Goal: Information Seeking & Learning: Compare options

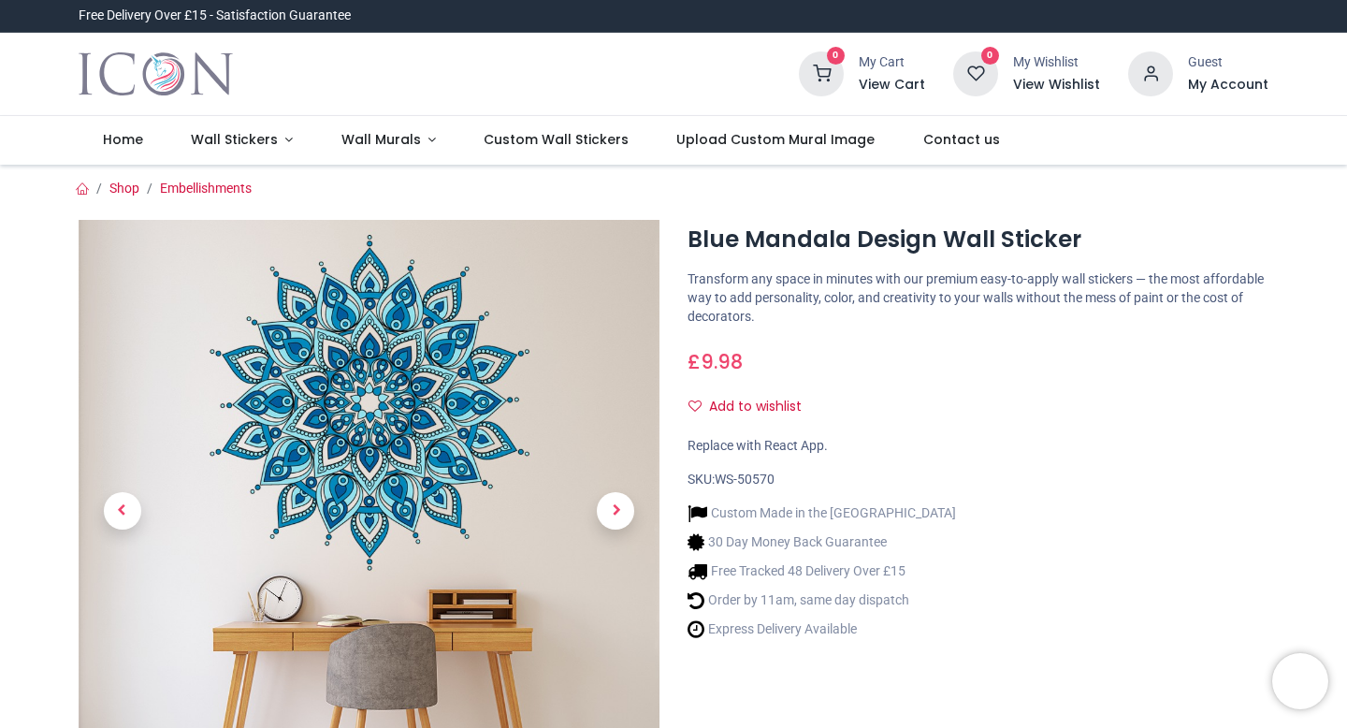
scroll to position [57, 0]
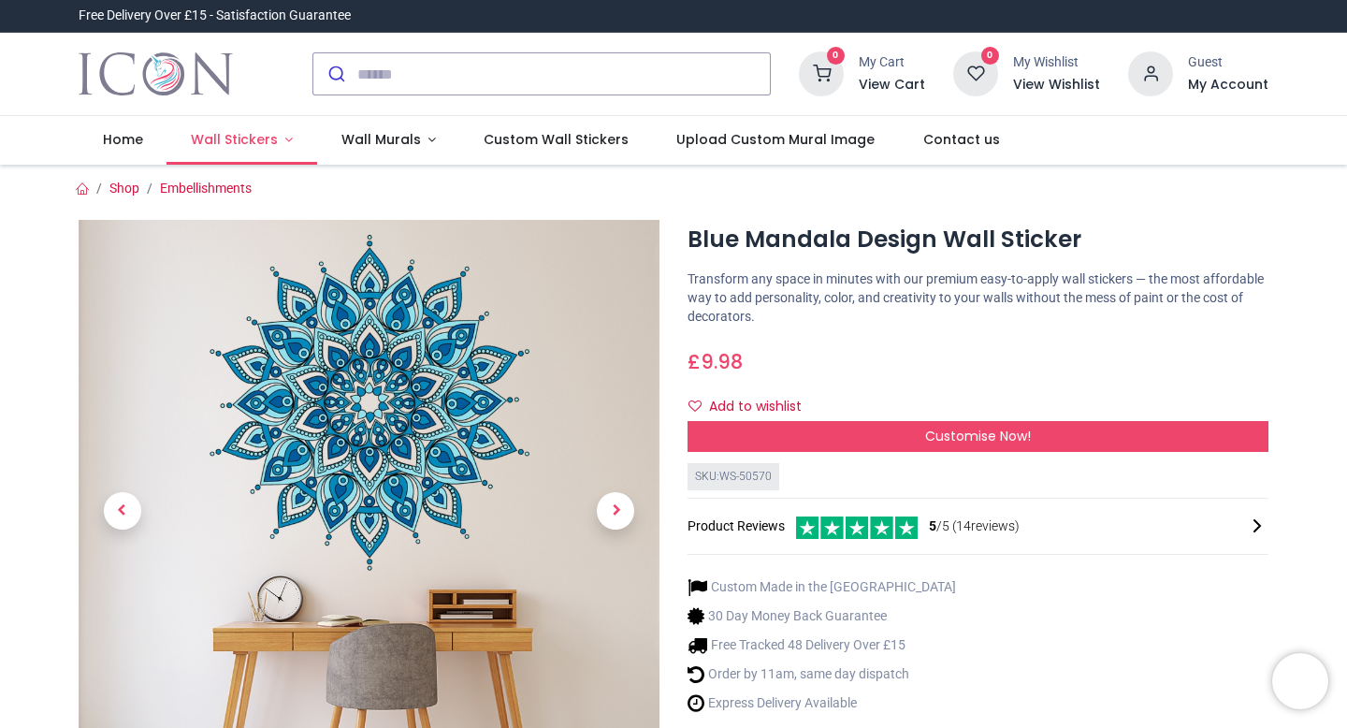
click at [257, 140] on span "Wall Stickers" at bounding box center [234, 139] width 87 height 19
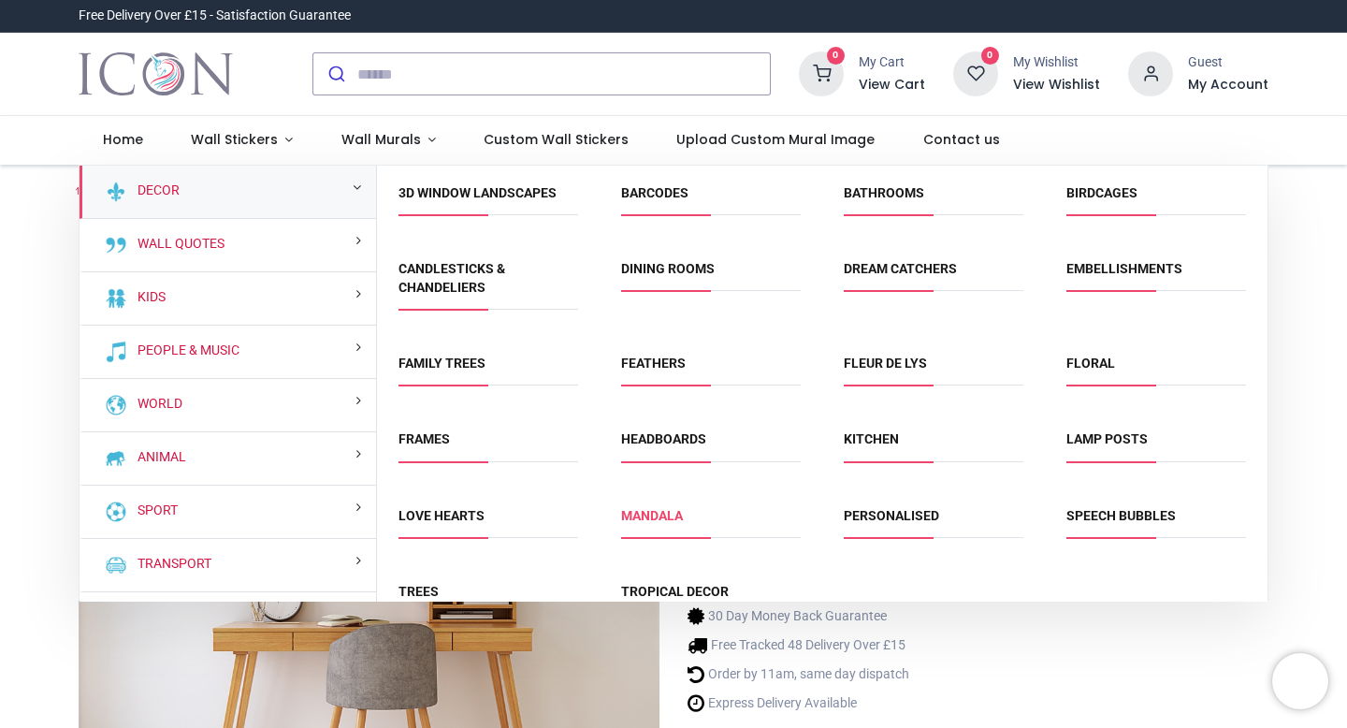
click at [667, 516] on link "Mandala" at bounding box center [652, 515] width 62 height 15
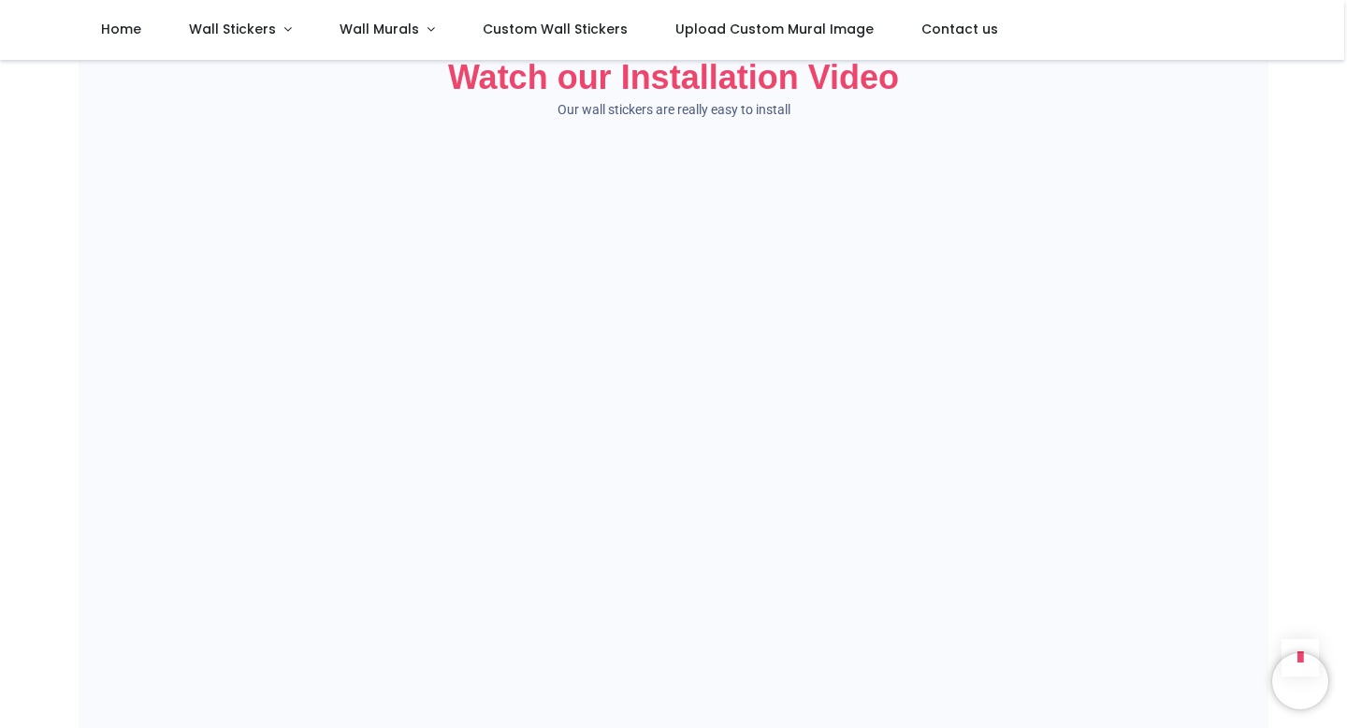
scroll to position [1163, 0]
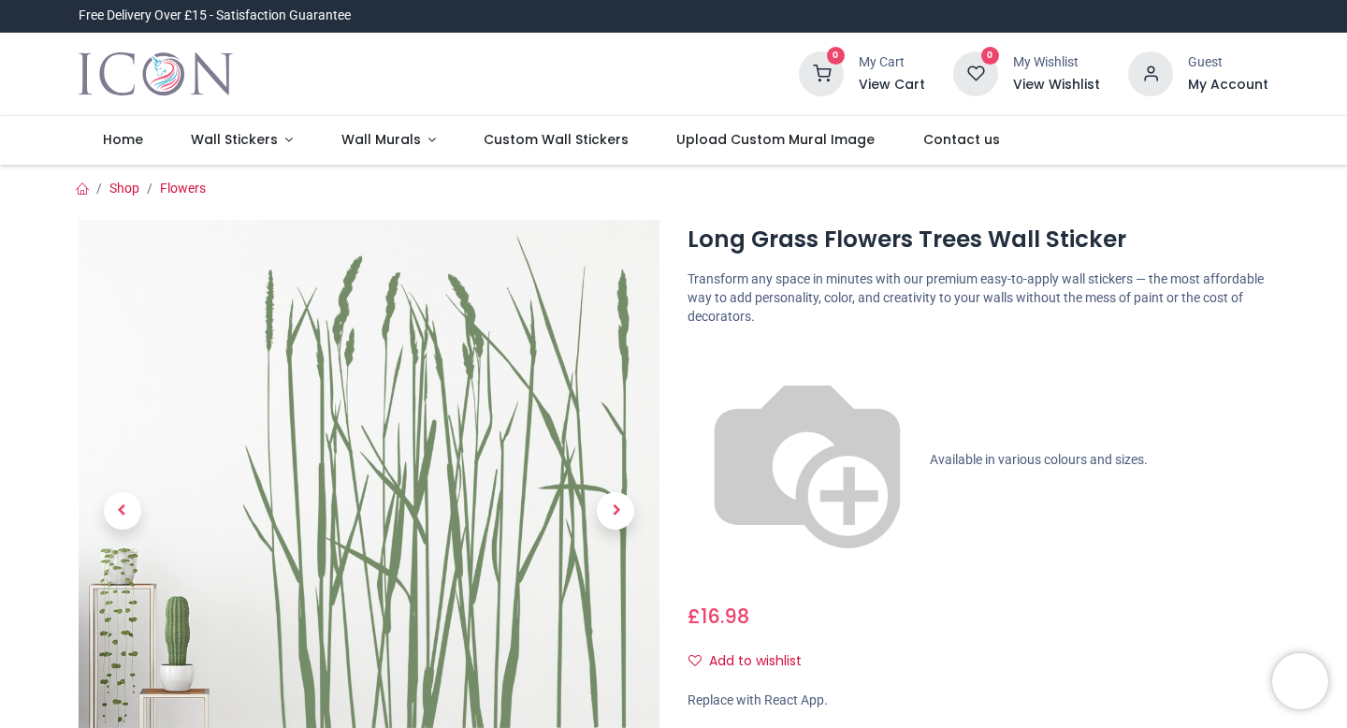
scroll to position [175, 0]
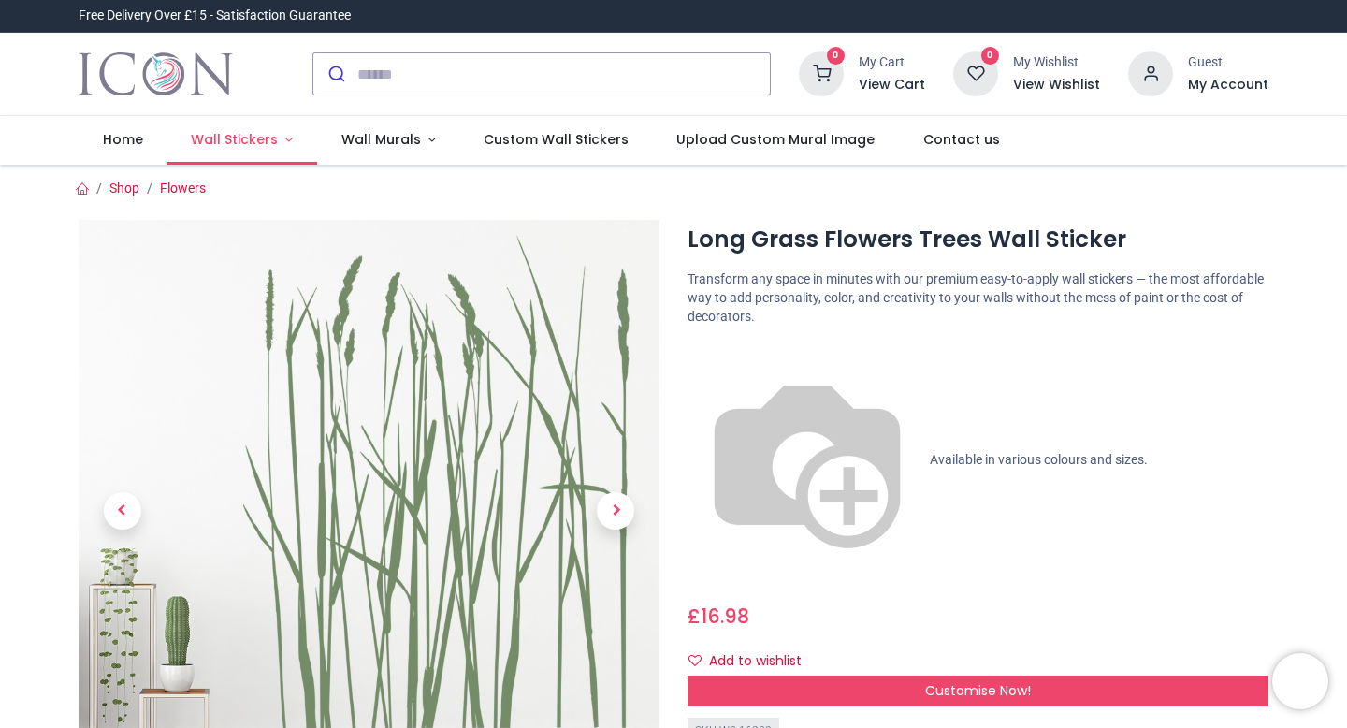
click at [210, 136] on span "Wall Stickers" at bounding box center [234, 139] width 87 height 19
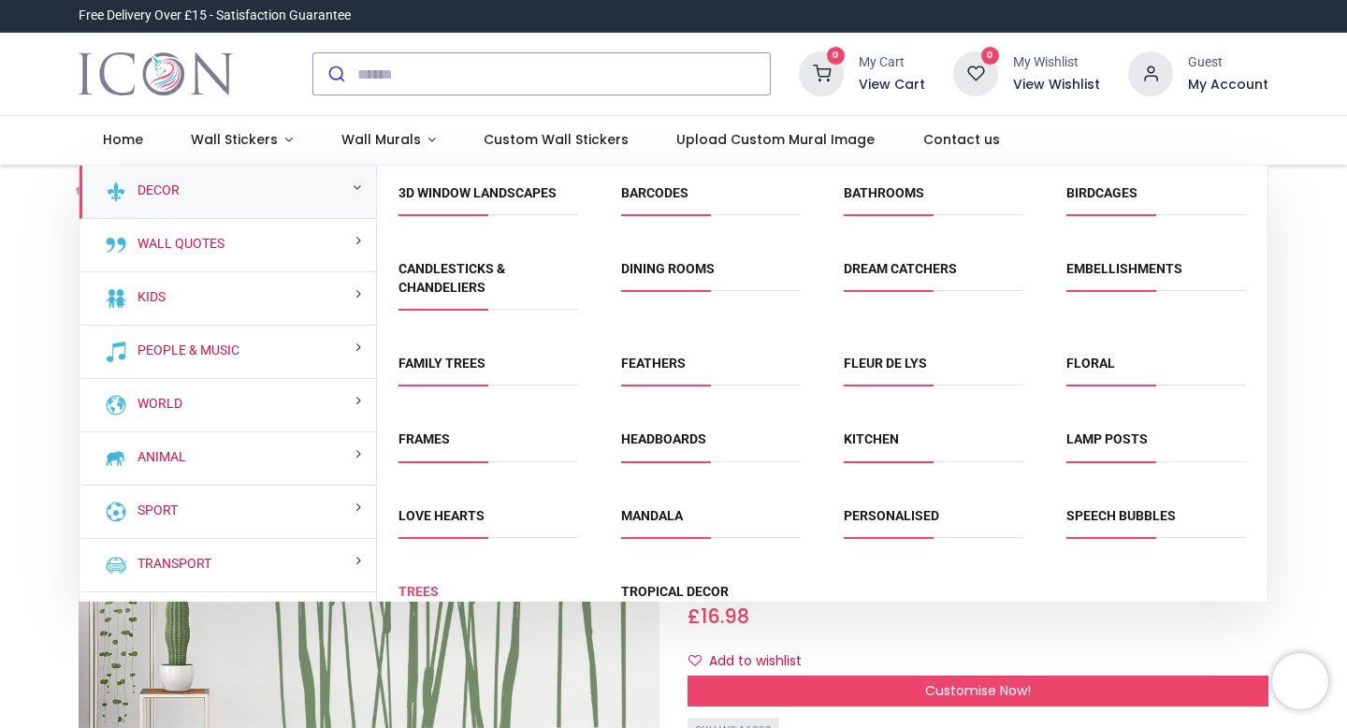
click at [418, 587] on link "Trees" at bounding box center [418, 591] width 40 height 15
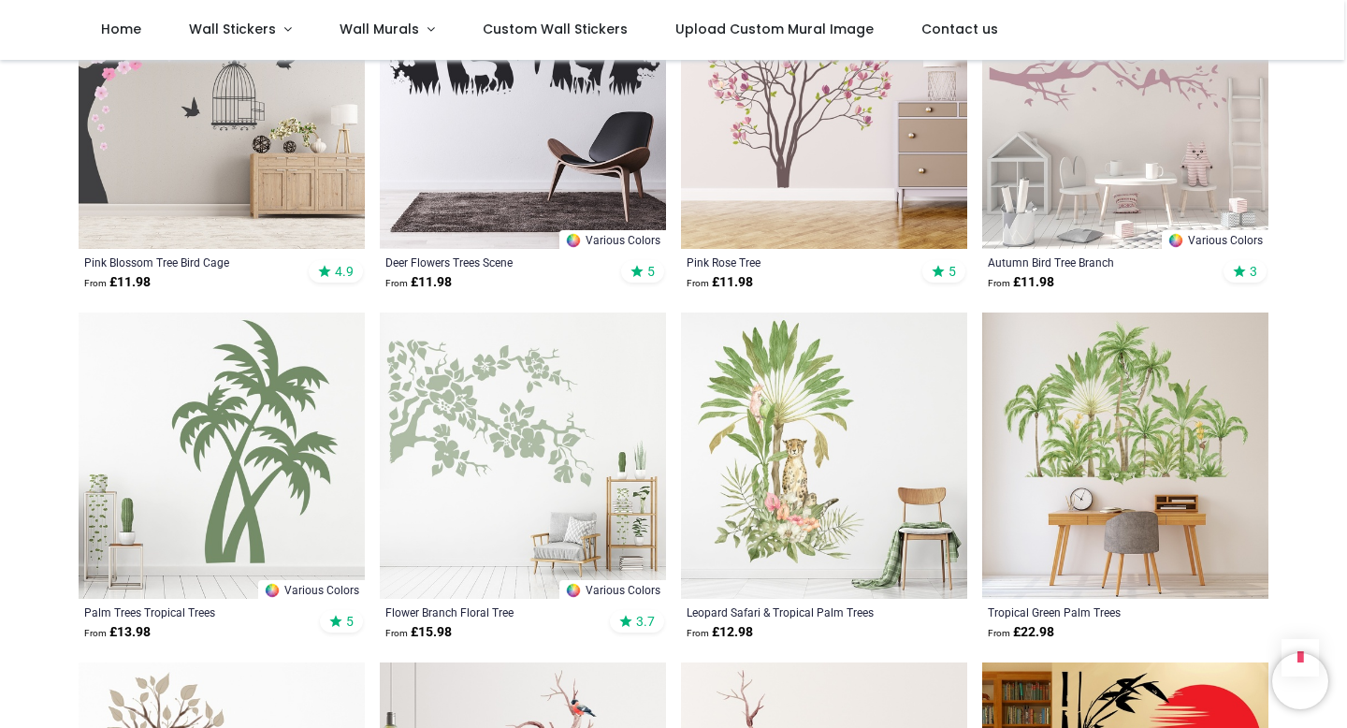
scroll to position [1539, 0]
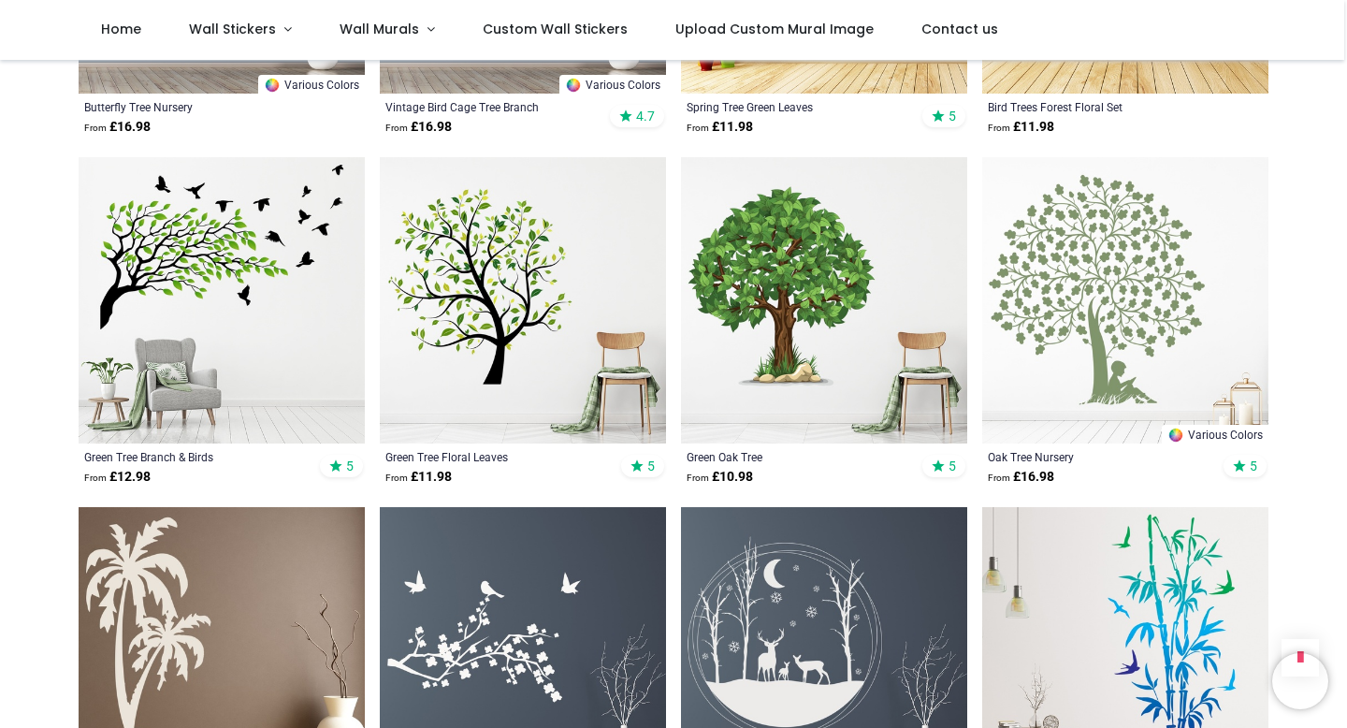
scroll to position [2753, 0]
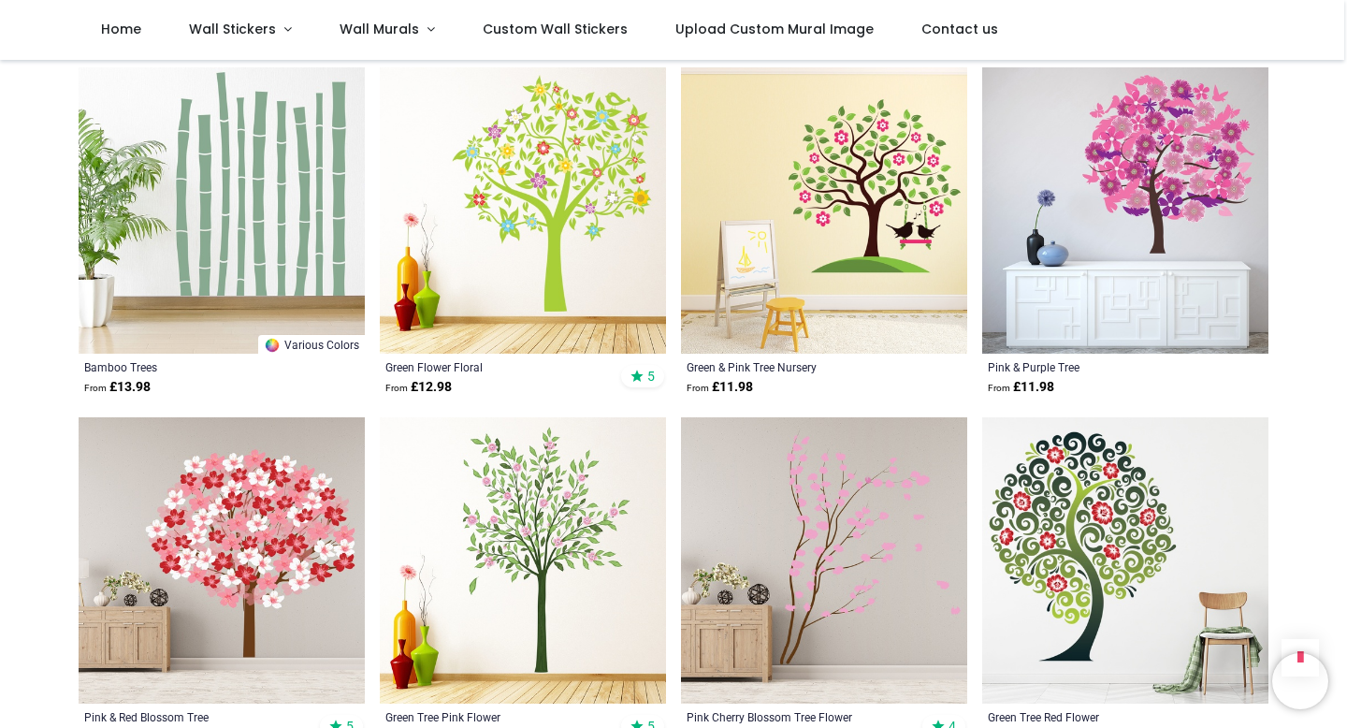
scroll to position [10884, 0]
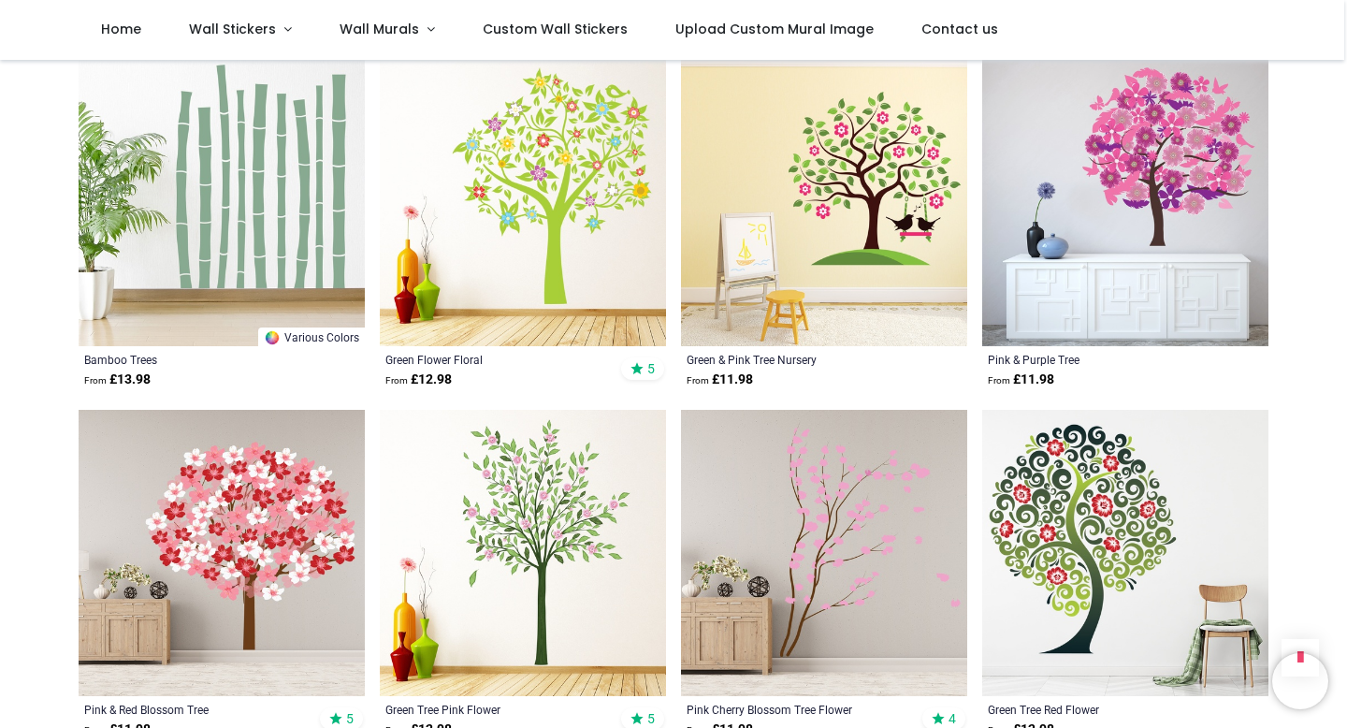
click at [576, 201] on img at bounding box center [523, 203] width 286 height 286
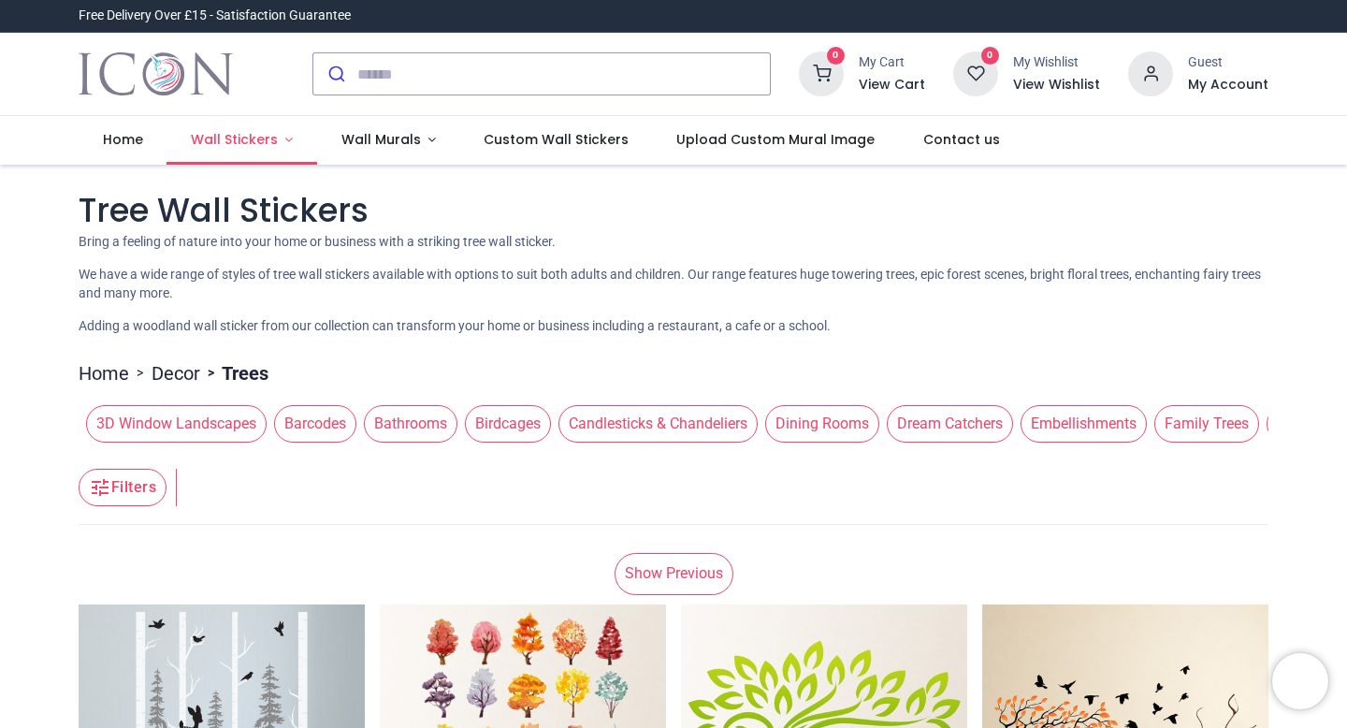
click at [257, 138] on span "Wall Stickers" at bounding box center [234, 139] width 87 height 19
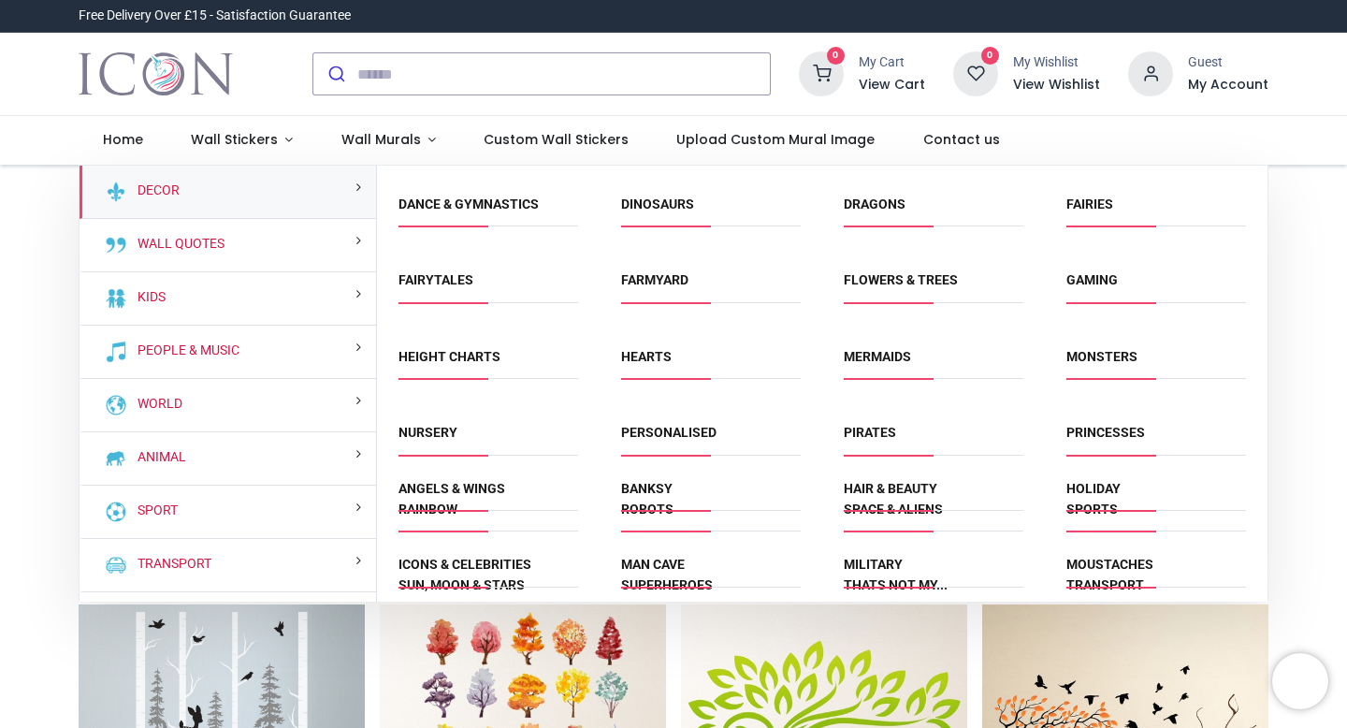
scroll to position [986, 0]
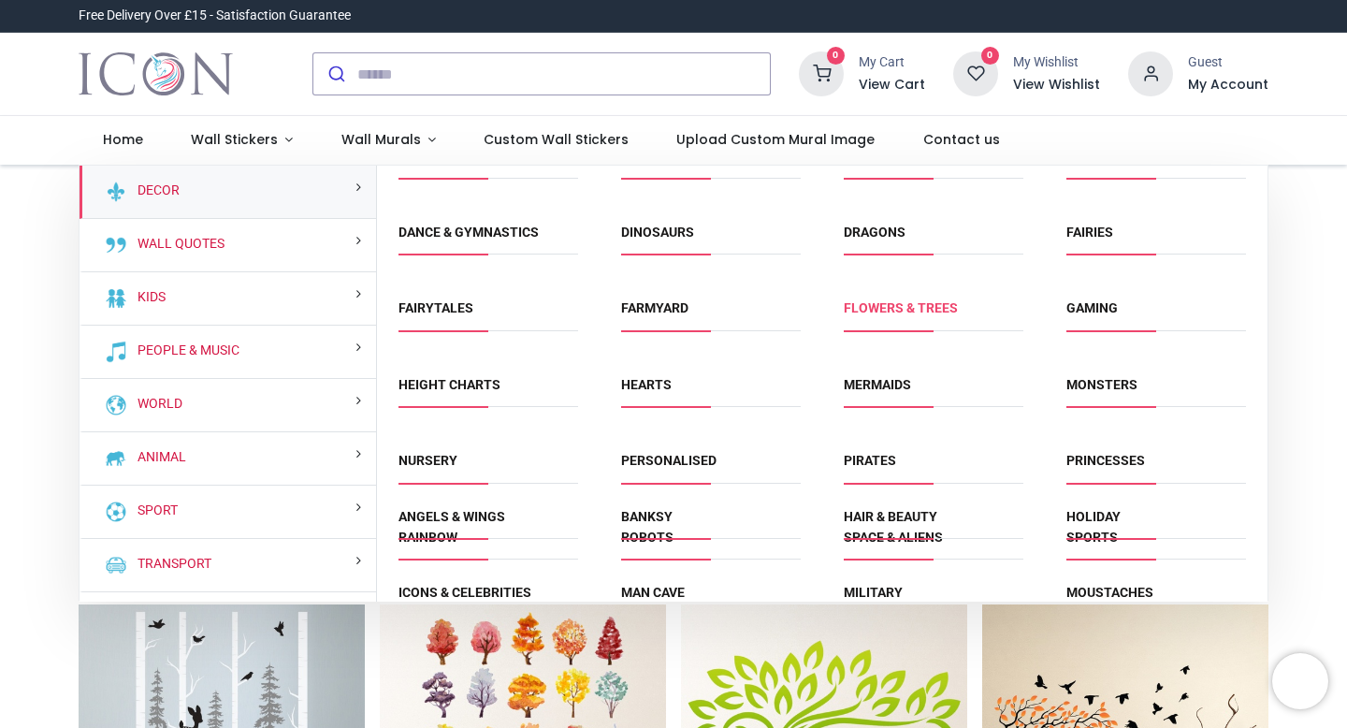
click at [927, 303] on link "Flowers & Trees" at bounding box center [901, 307] width 114 height 15
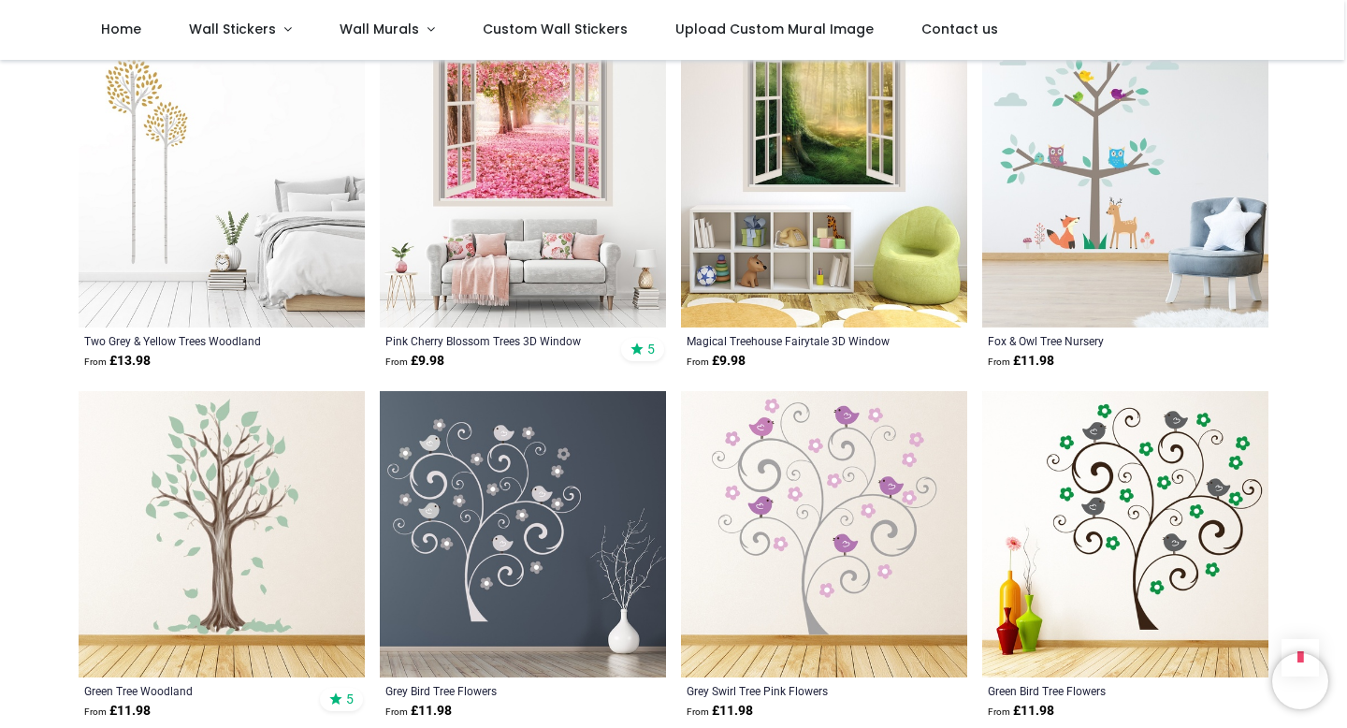
scroll to position [1793, 0]
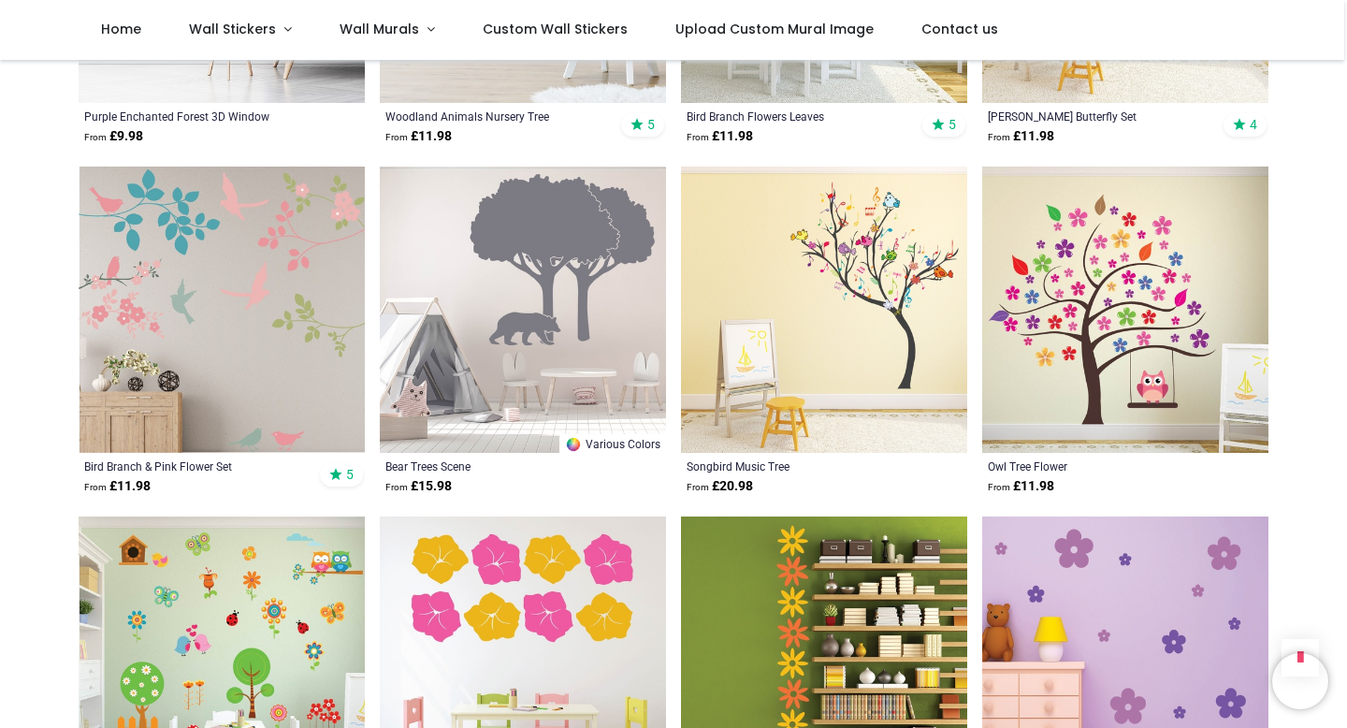
scroll to position [4123, 0]
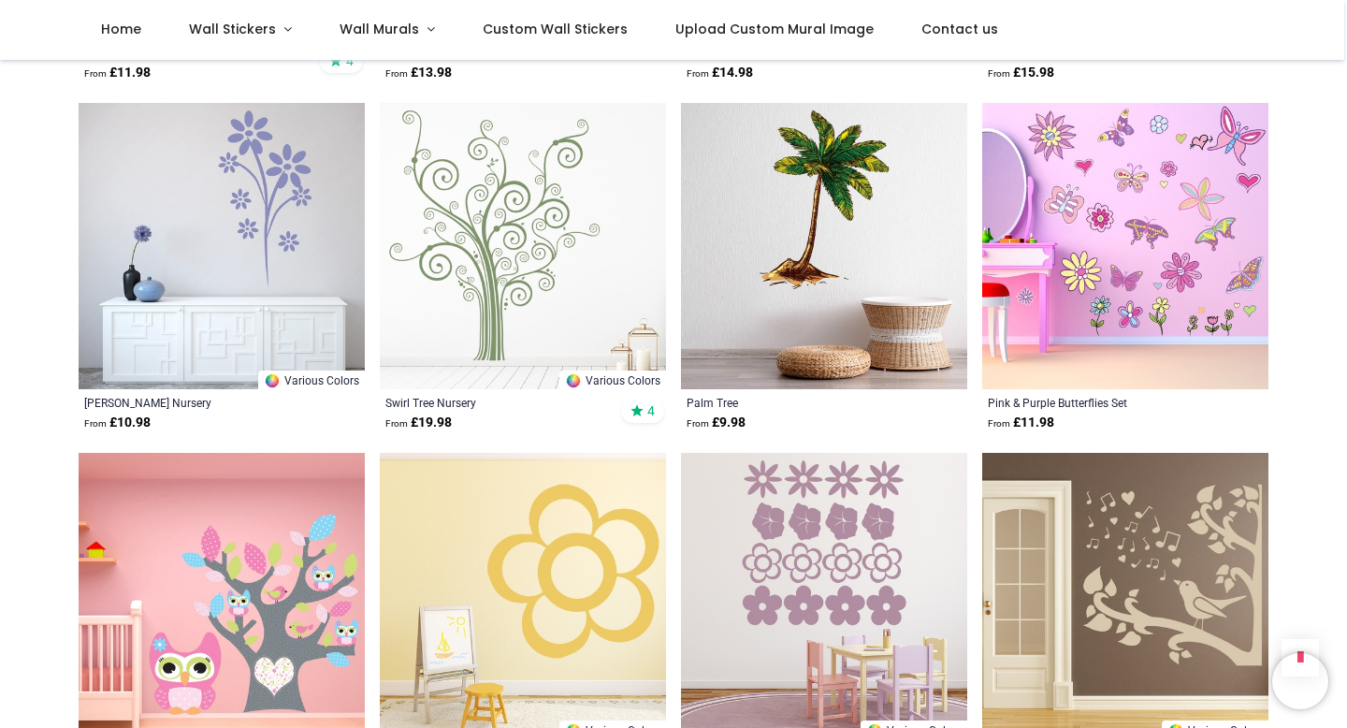
scroll to position [6284, 0]
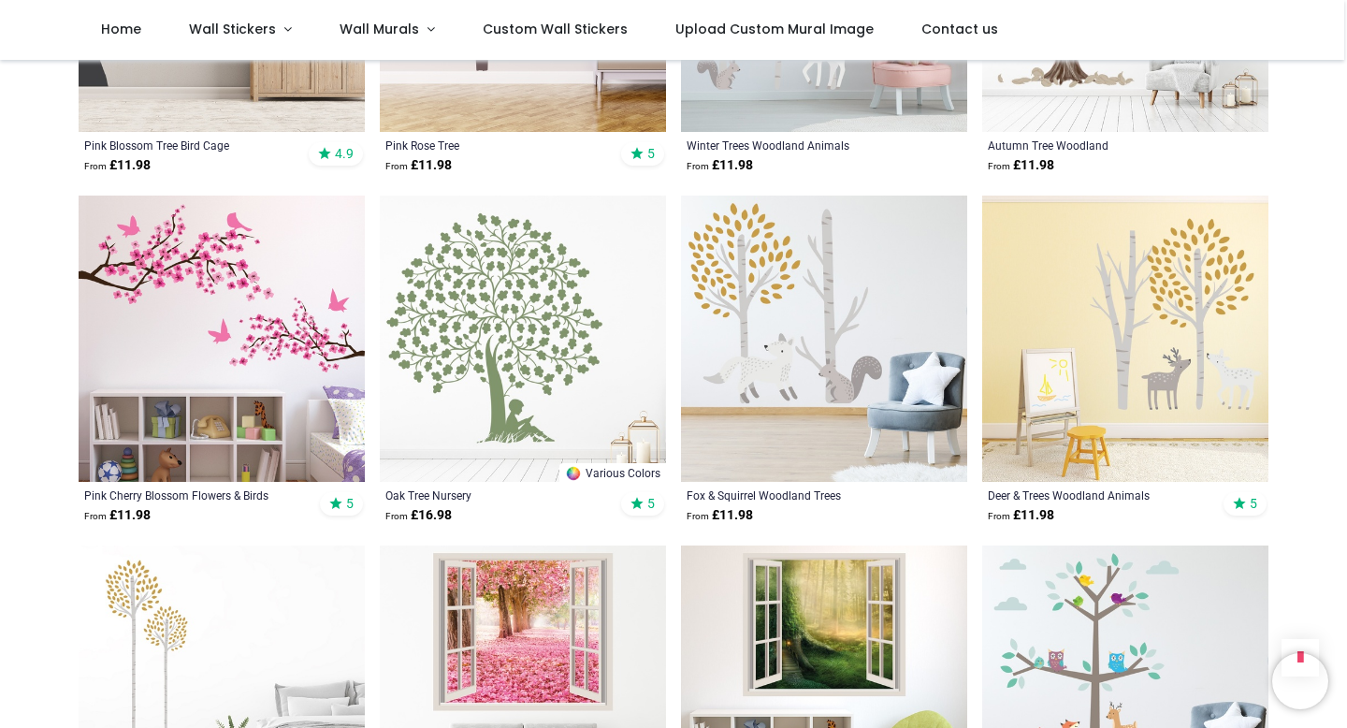
scroll to position [470, 0]
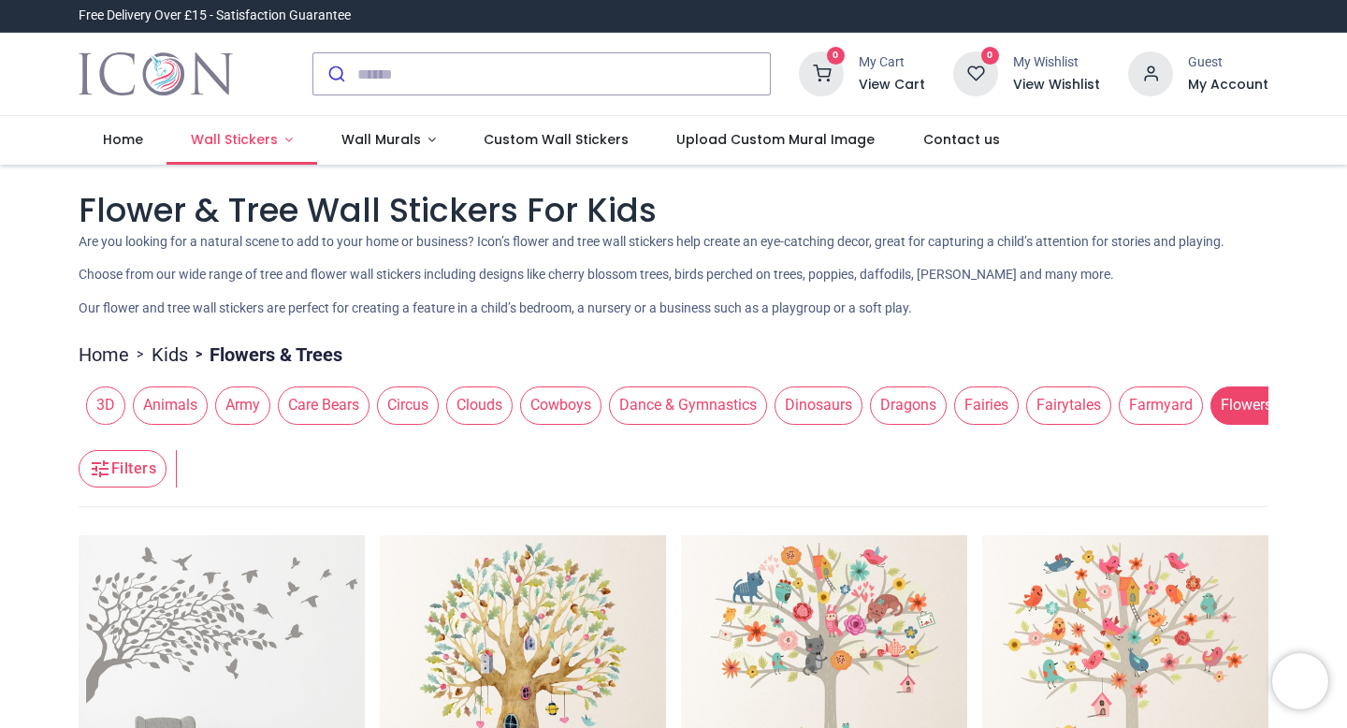
click at [253, 140] on span "Wall Stickers" at bounding box center [234, 139] width 87 height 19
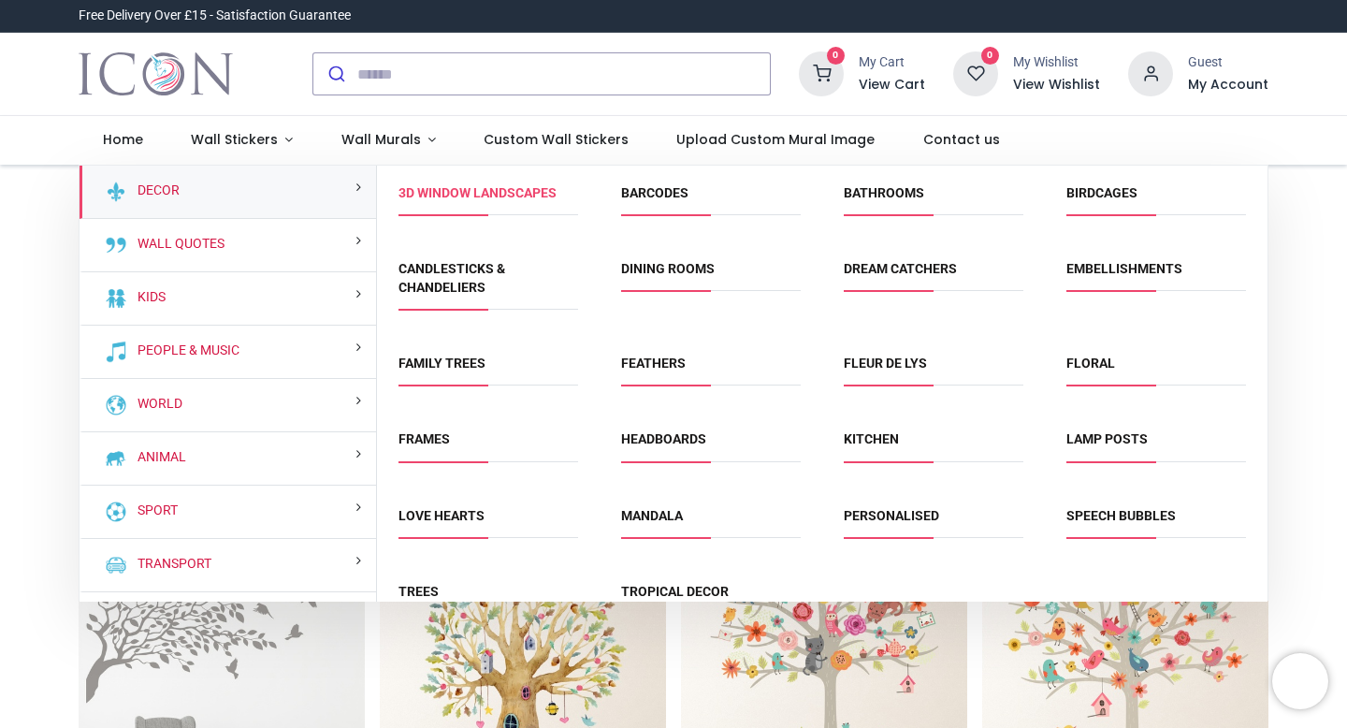
click at [537, 188] on link "3D Window Landscapes" at bounding box center [477, 192] width 158 height 15
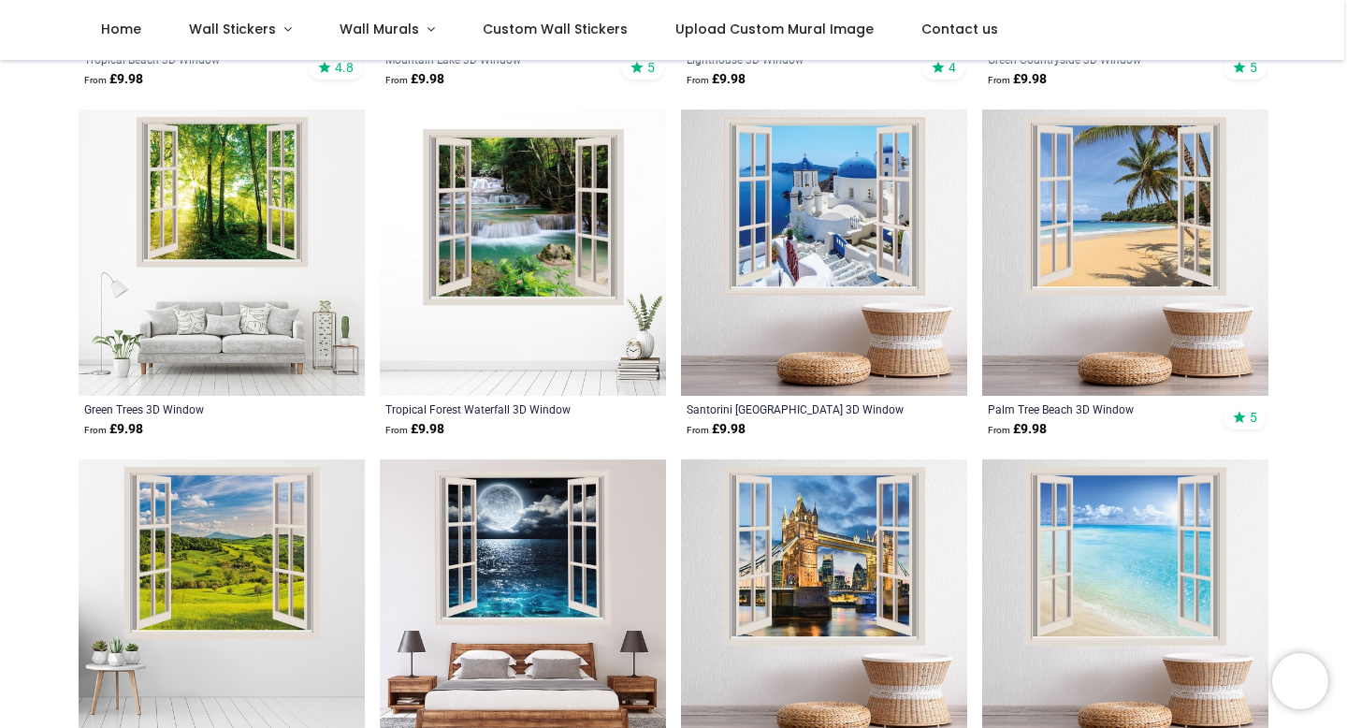
scroll to position [667, 0]
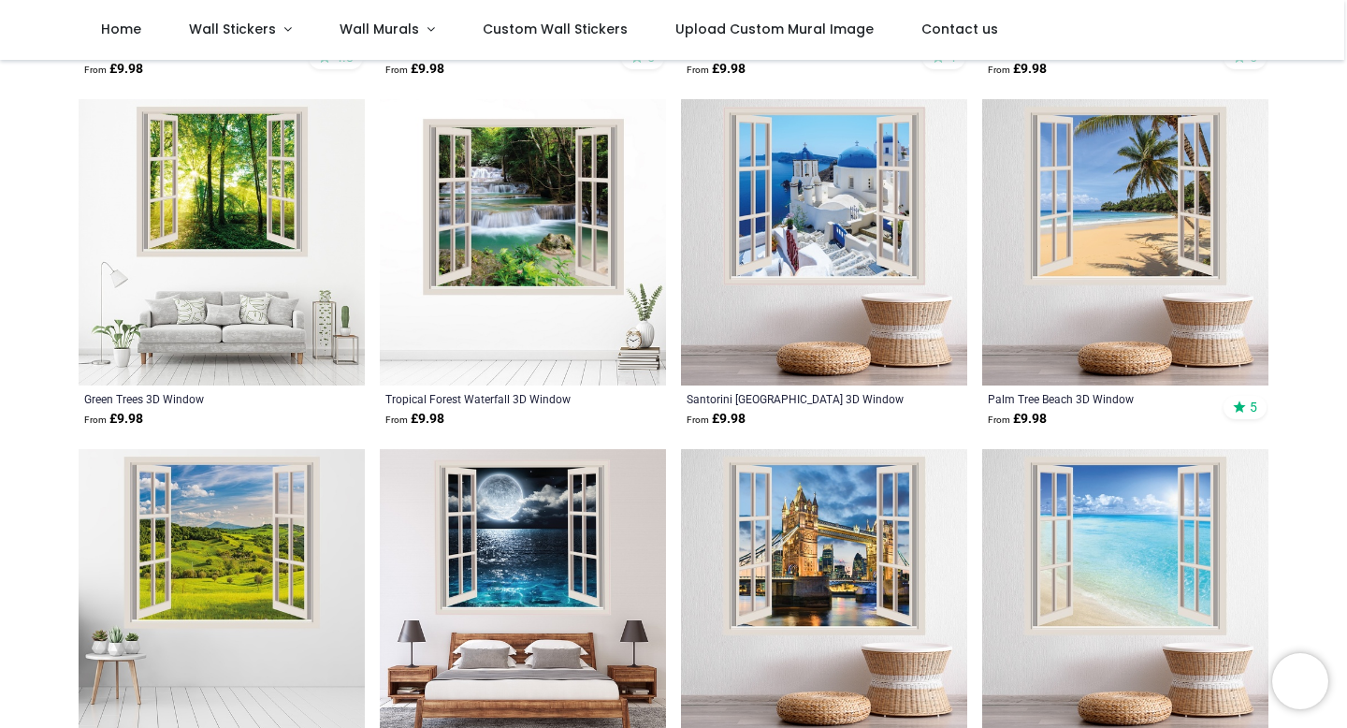
click at [192, 178] on img at bounding box center [222, 242] width 286 height 286
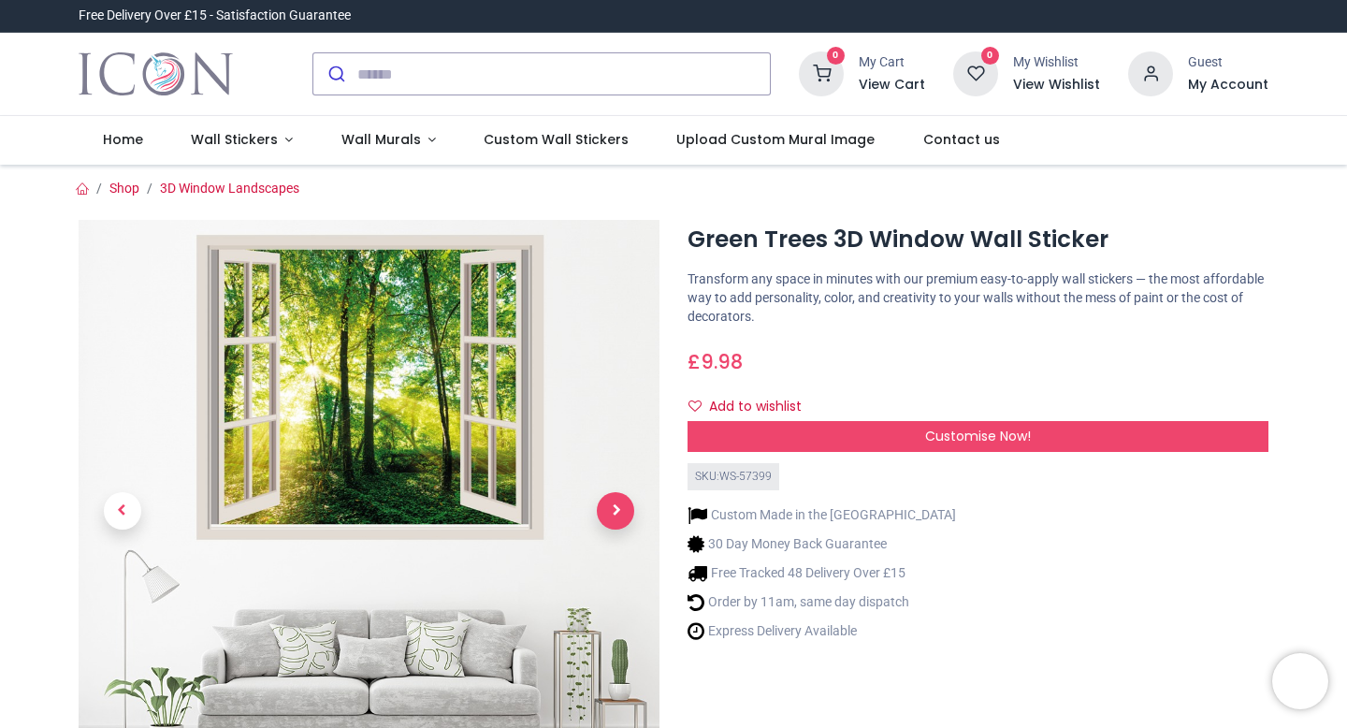
click at [623, 512] on span "Next" at bounding box center [615, 510] width 37 height 37
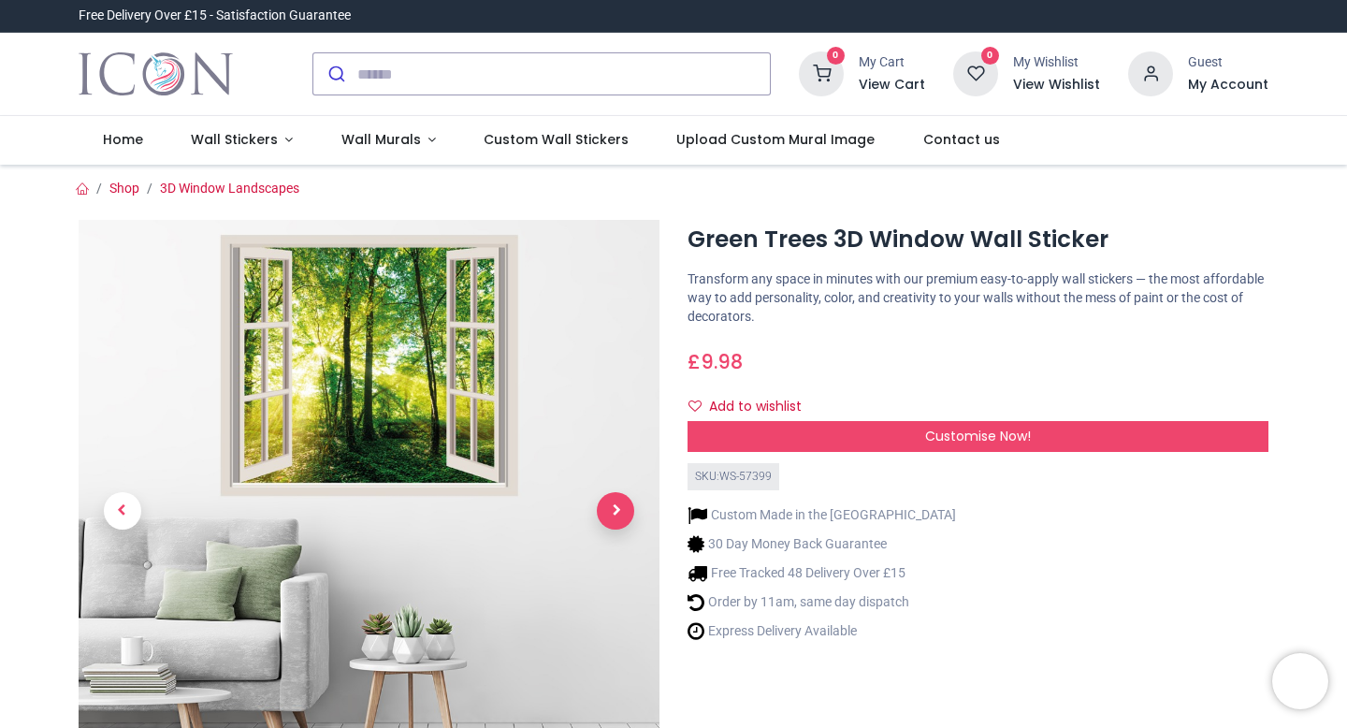
click at [623, 512] on span "Next" at bounding box center [615, 510] width 37 height 37
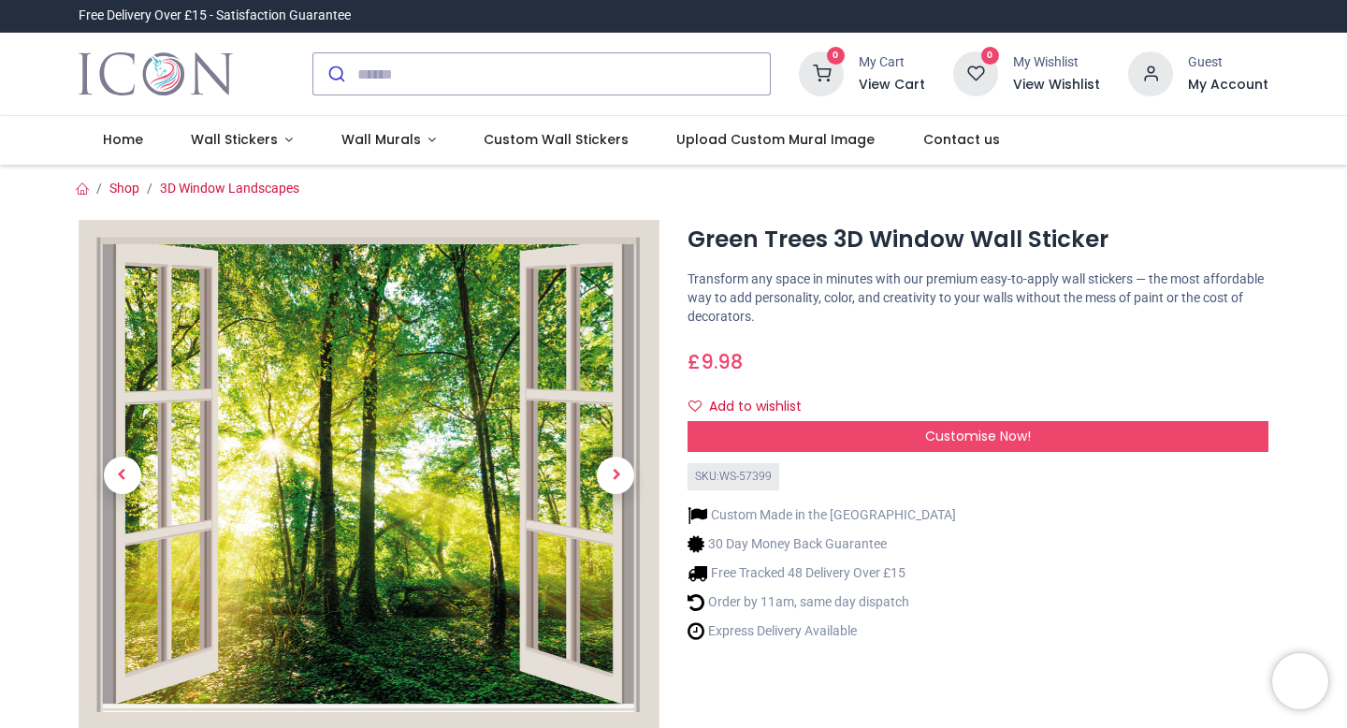
click at [621, 514] on link at bounding box center [615, 475] width 87 height 357
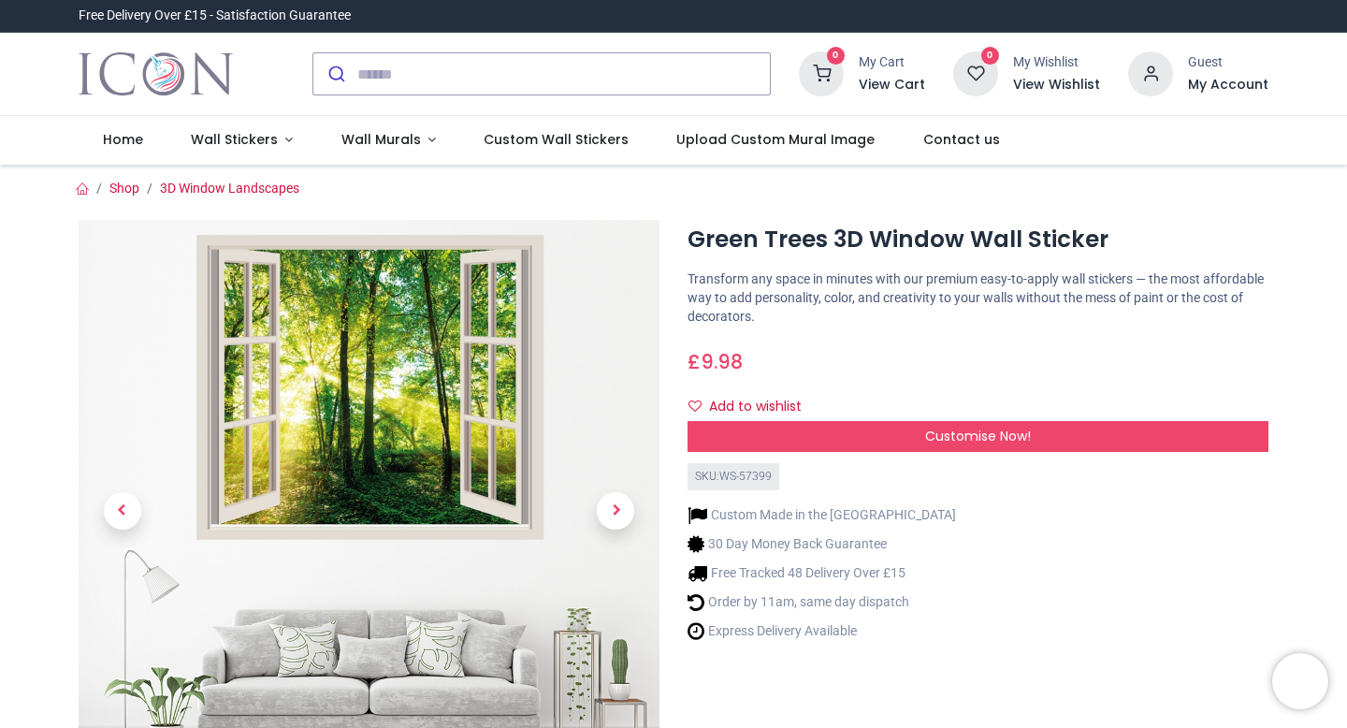
scroll to position [1, 0]
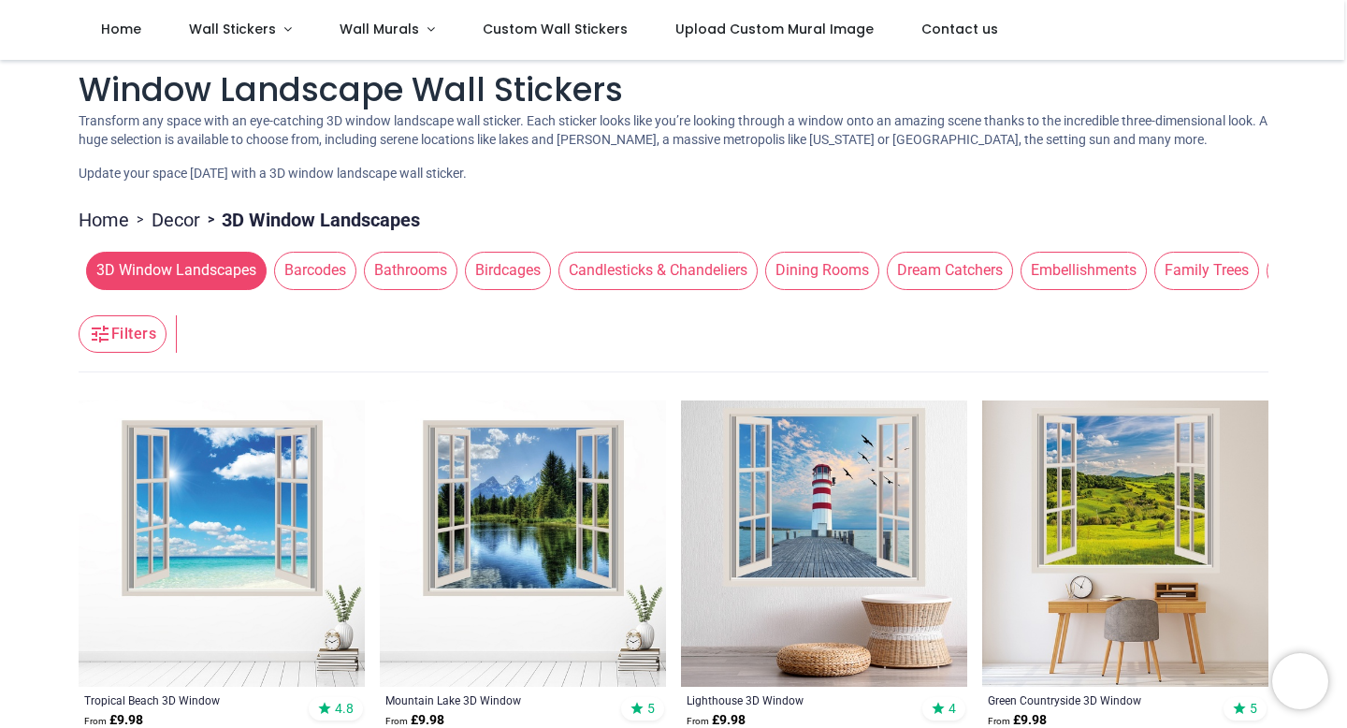
scroll to position [11, 0]
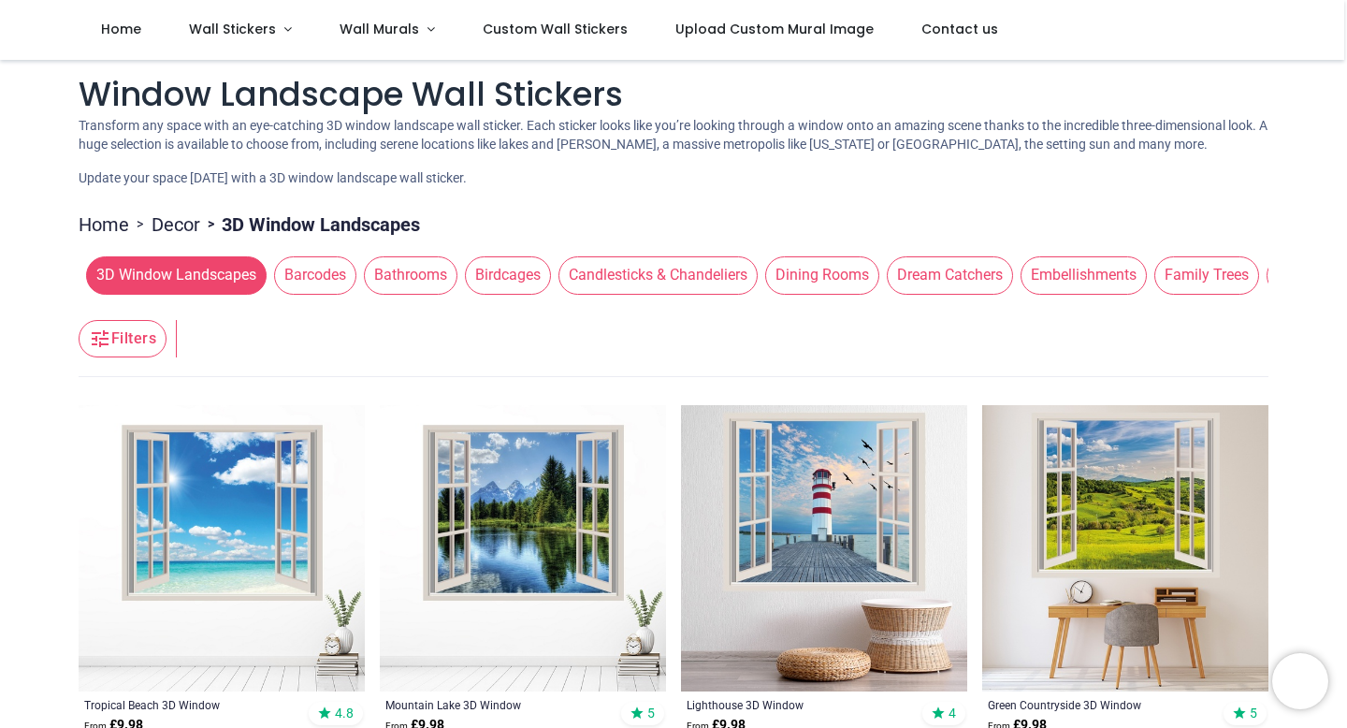
click at [1104, 506] on img at bounding box center [1125, 548] width 286 height 286
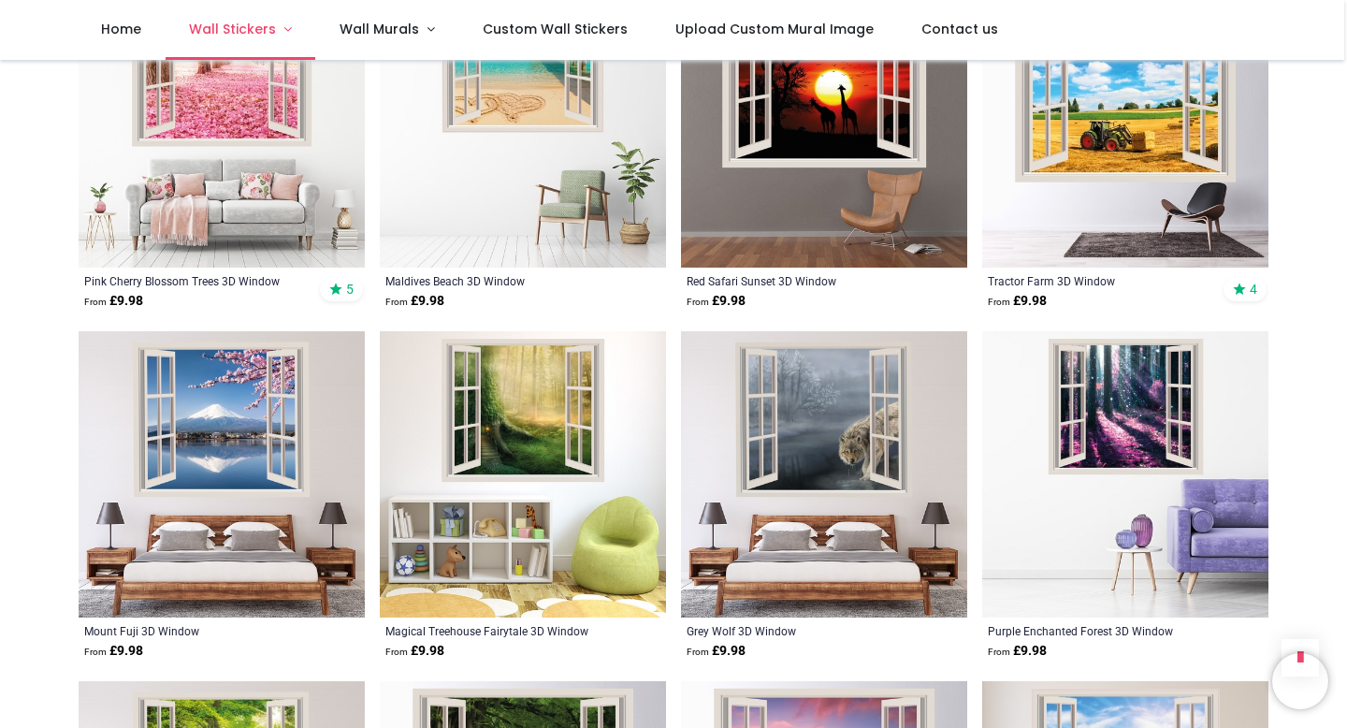
scroll to position [1838, 0]
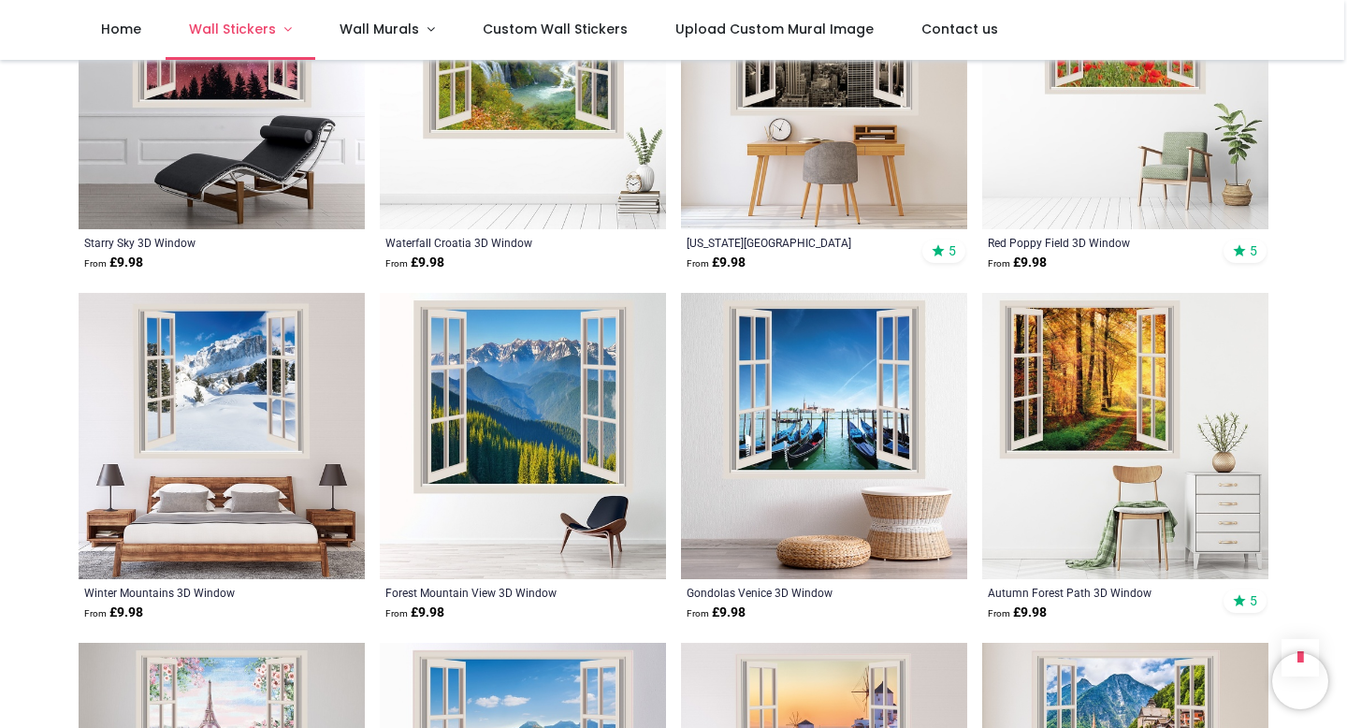
scroll to position [3275, 0]
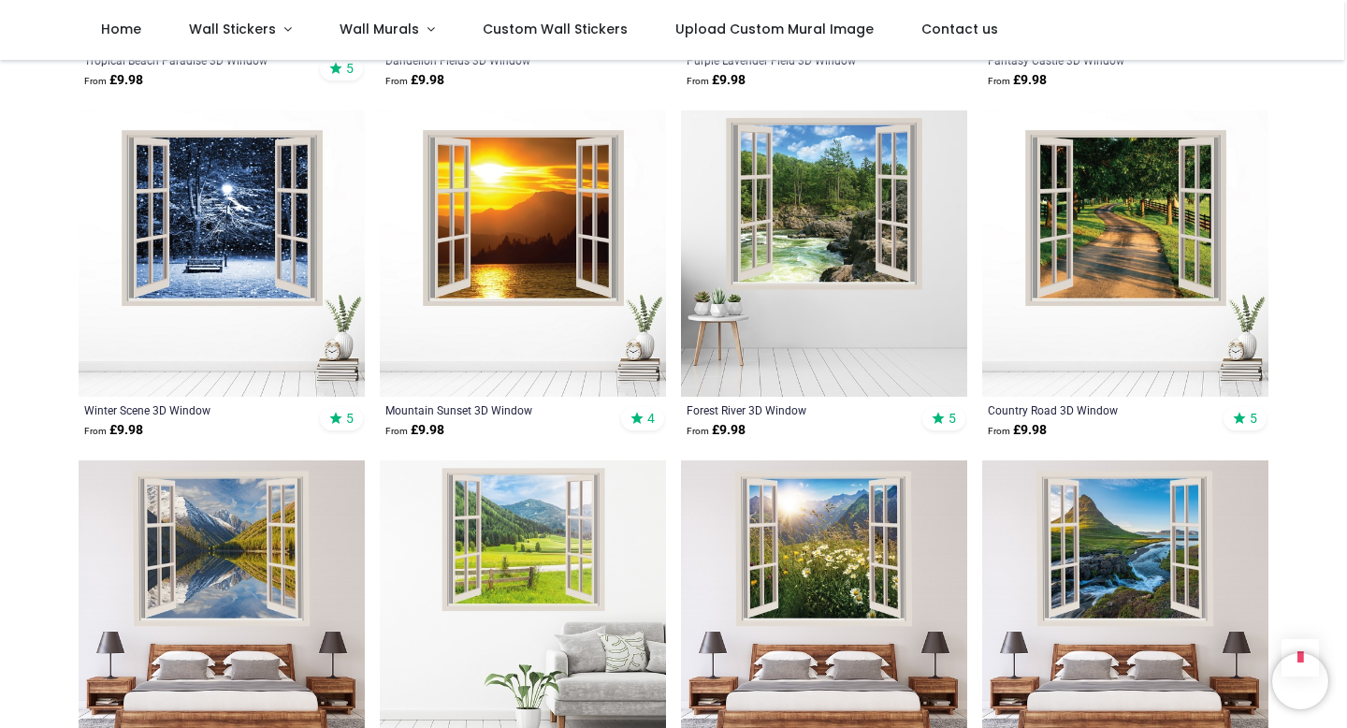
scroll to position [6617, 0]
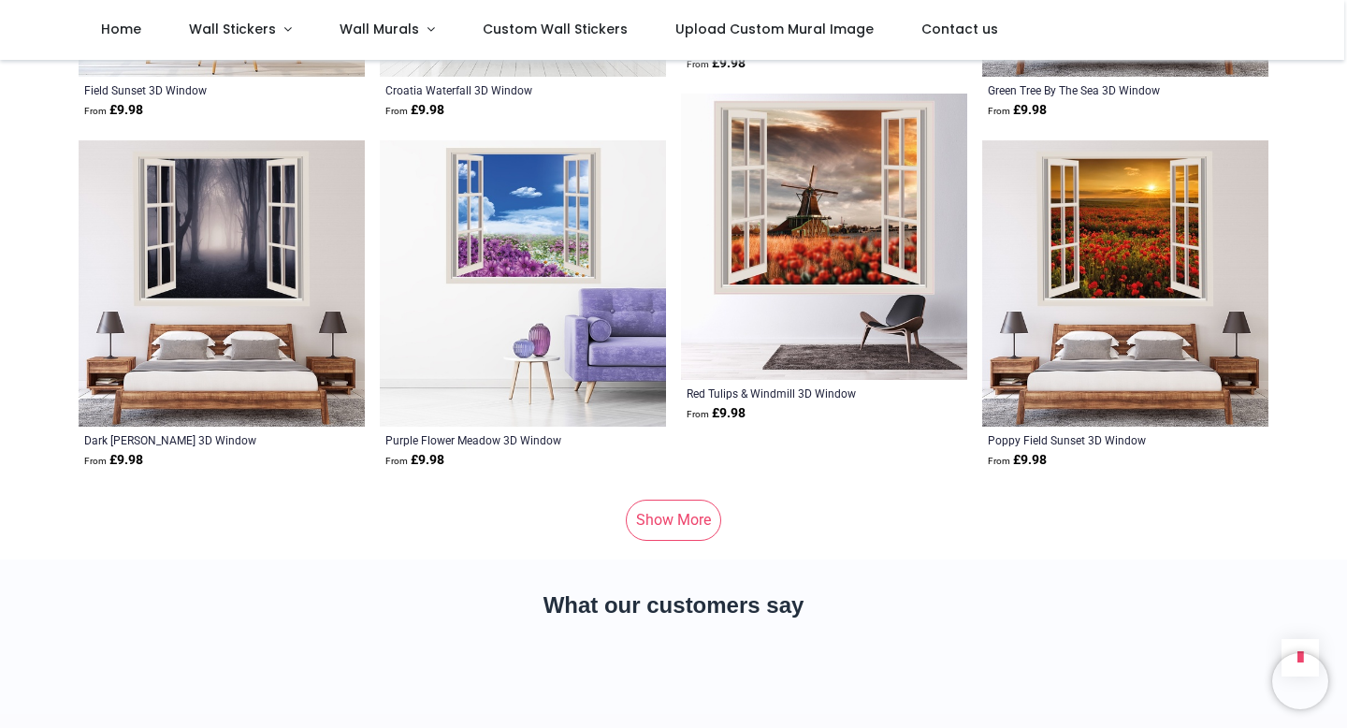
scroll to position [12177, 0]
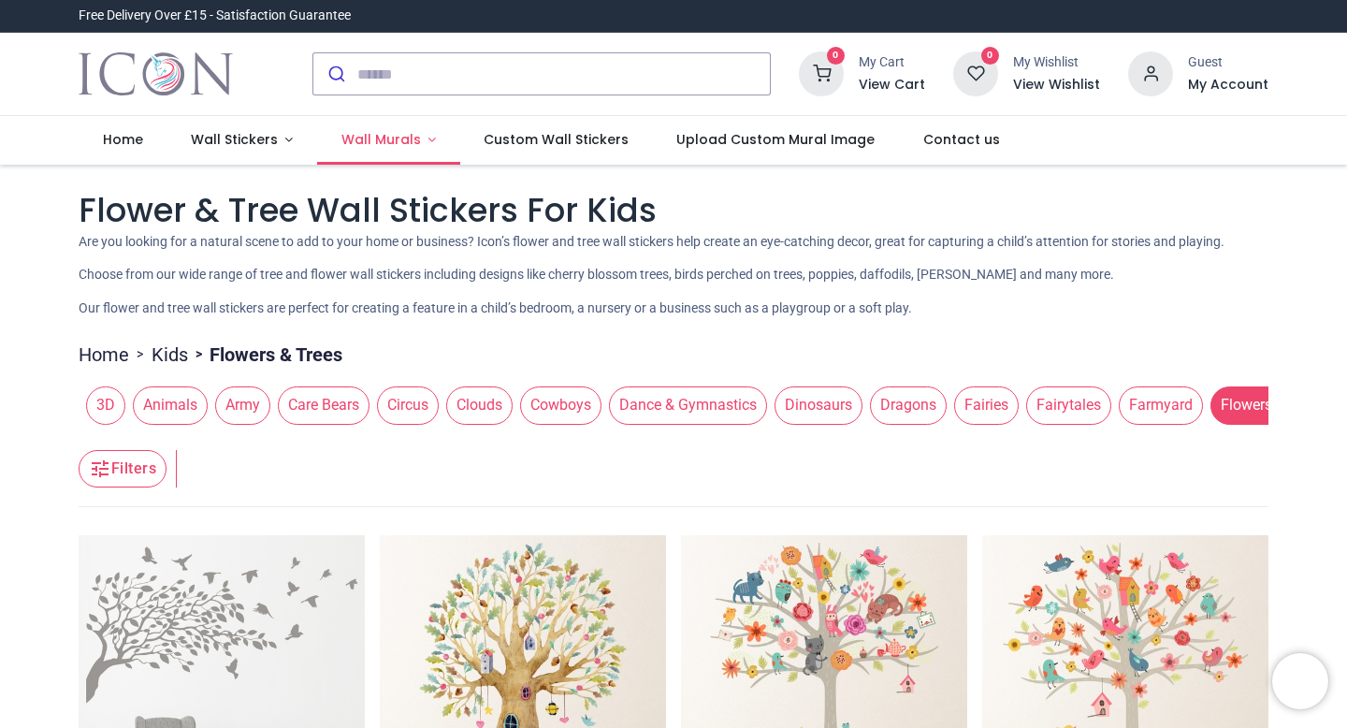
click at [368, 140] on span "Wall Murals" at bounding box center [381, 139] width 80 height 19
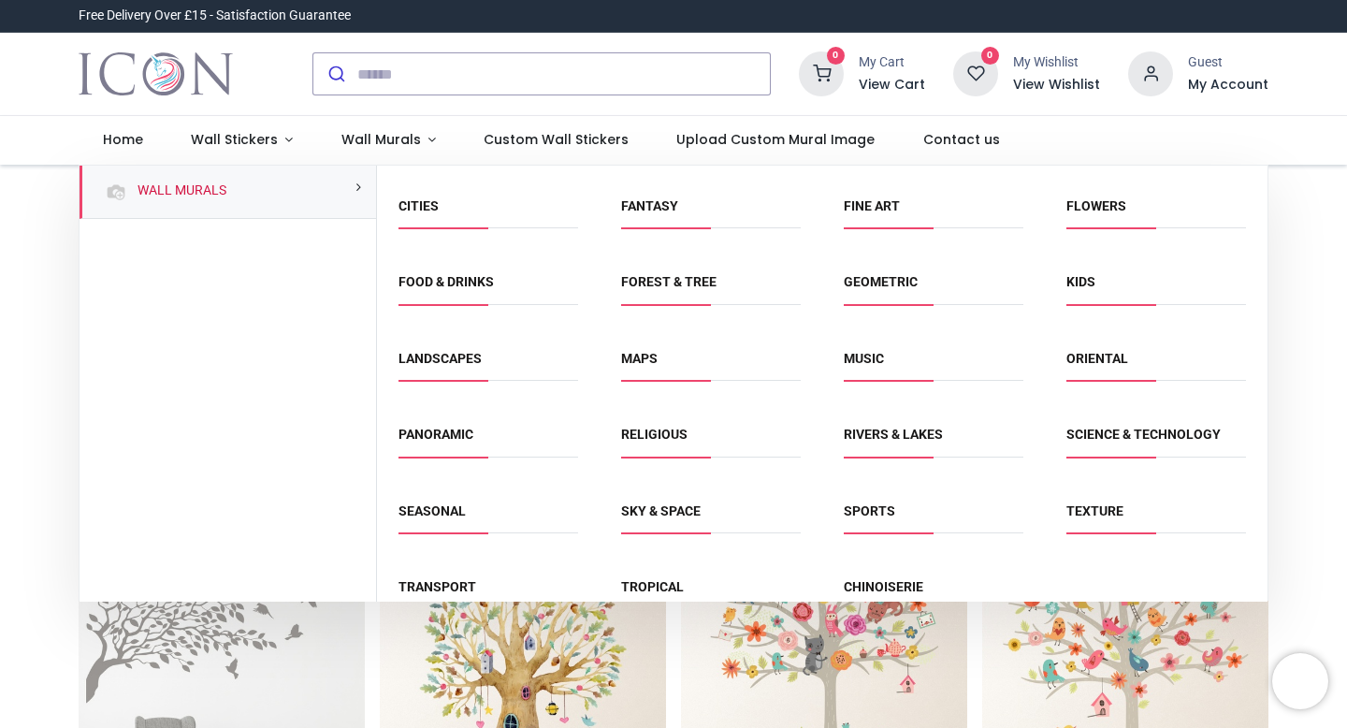
scroll to position [95, 0]
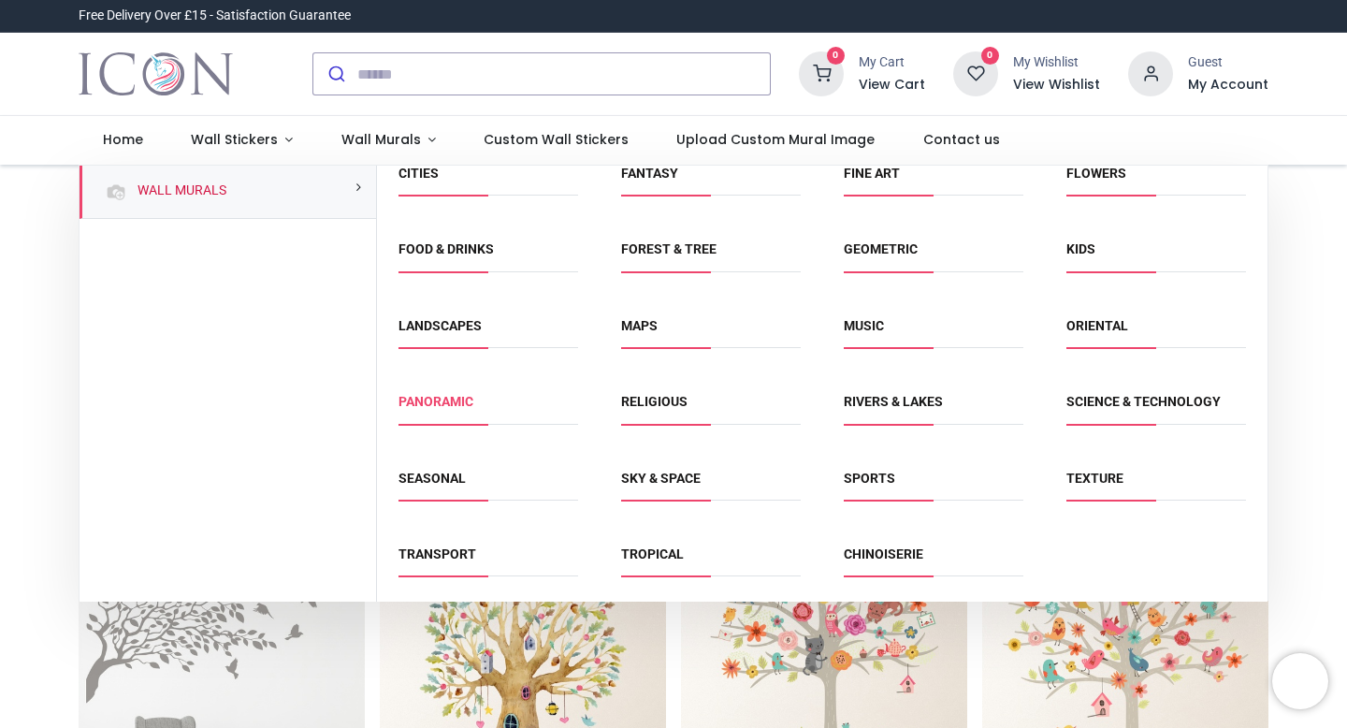
click at [416, 401] on link "Panoramic" at bounding box center [435, 401] width 75 height 15
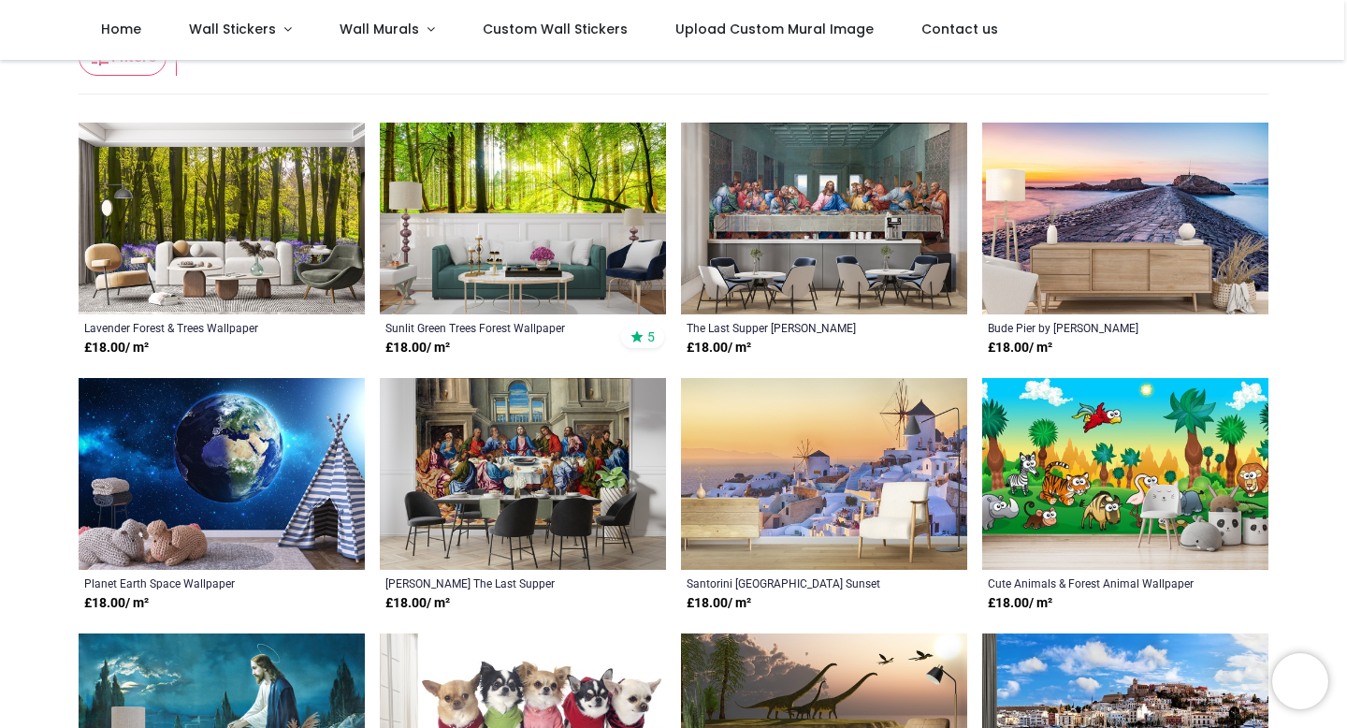
scroll to position [322, 0]
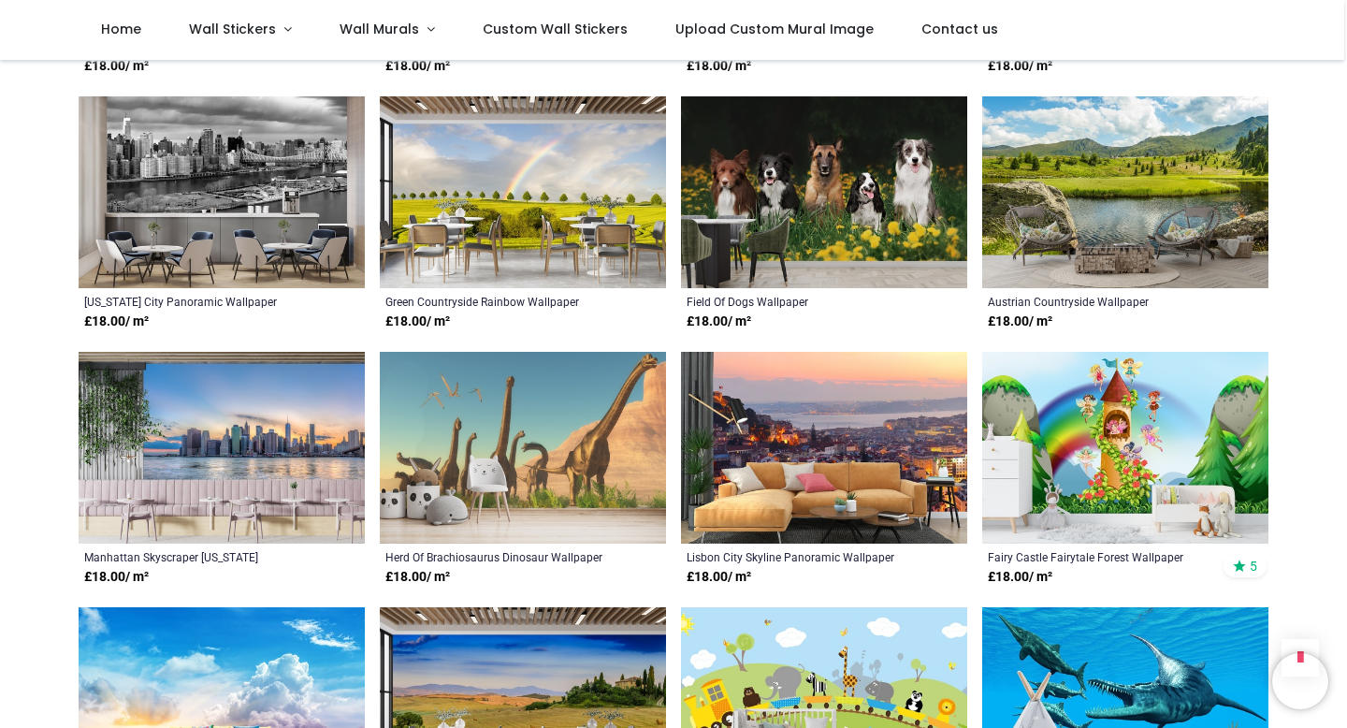
scroll to position [2681, 0]
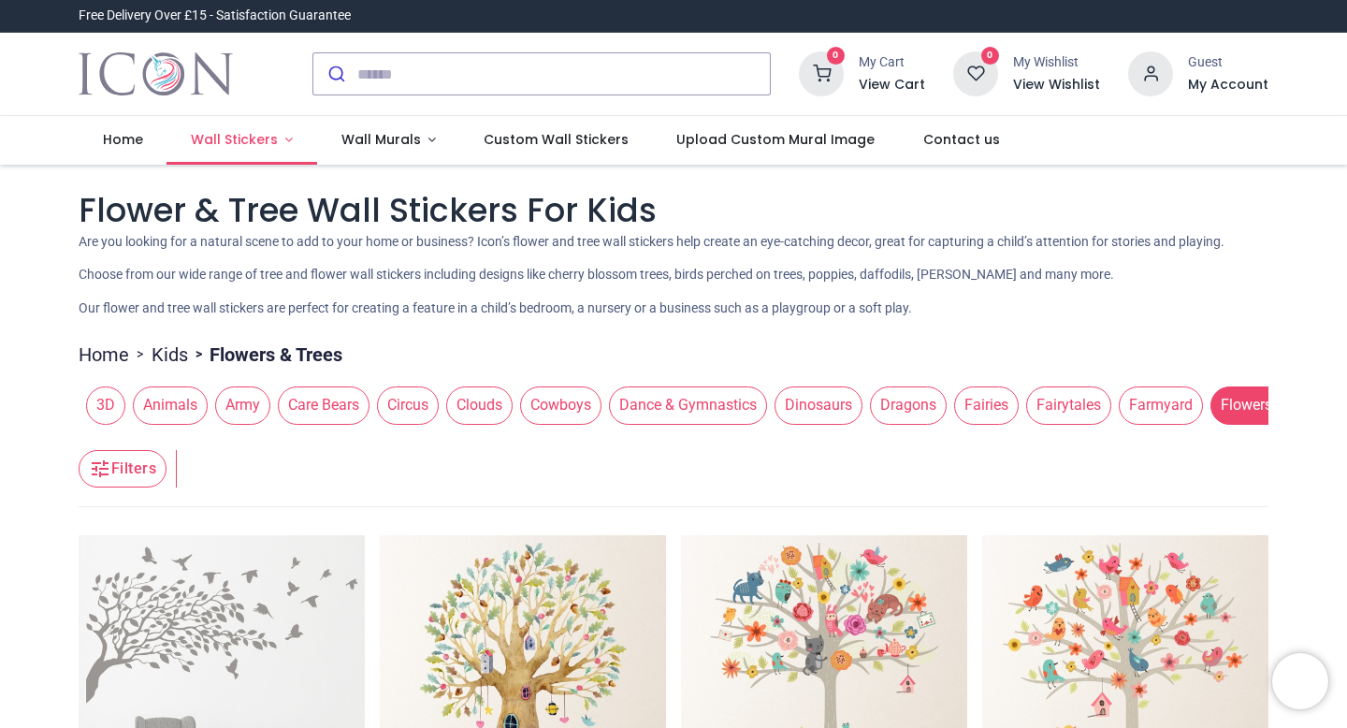
click at [241, 141] on span "Wall Stickers" at bounding box center [234, 139] width 87 height 19
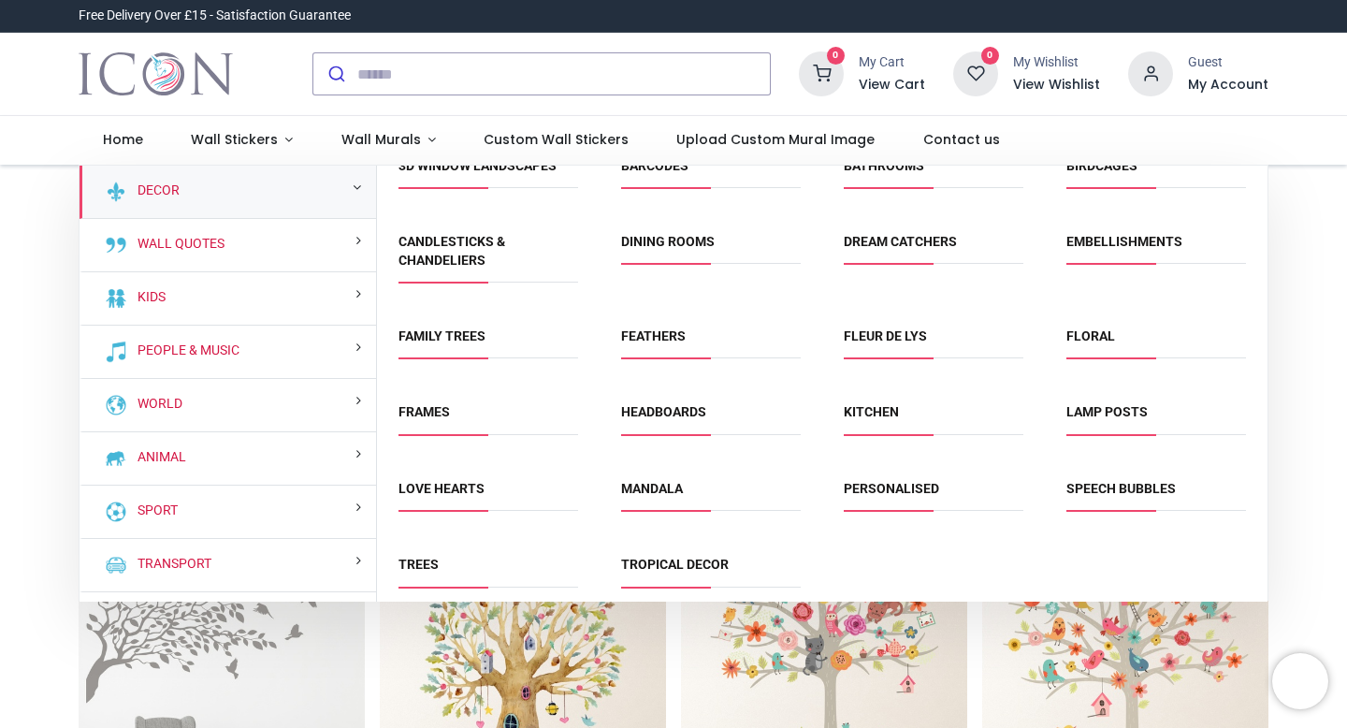
scroll to position [38, 0]
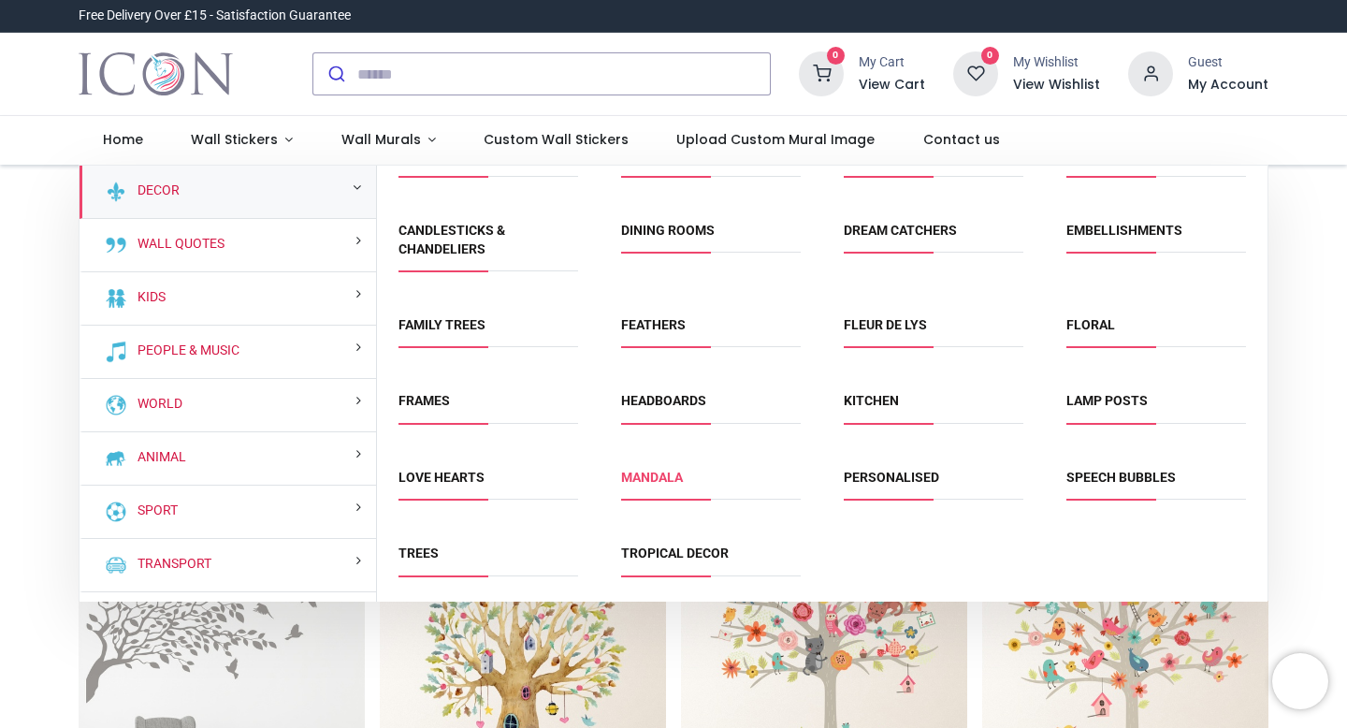
click at [653, 479] on link "Mandala" at bounding box center [652, 477] width 62 height 15
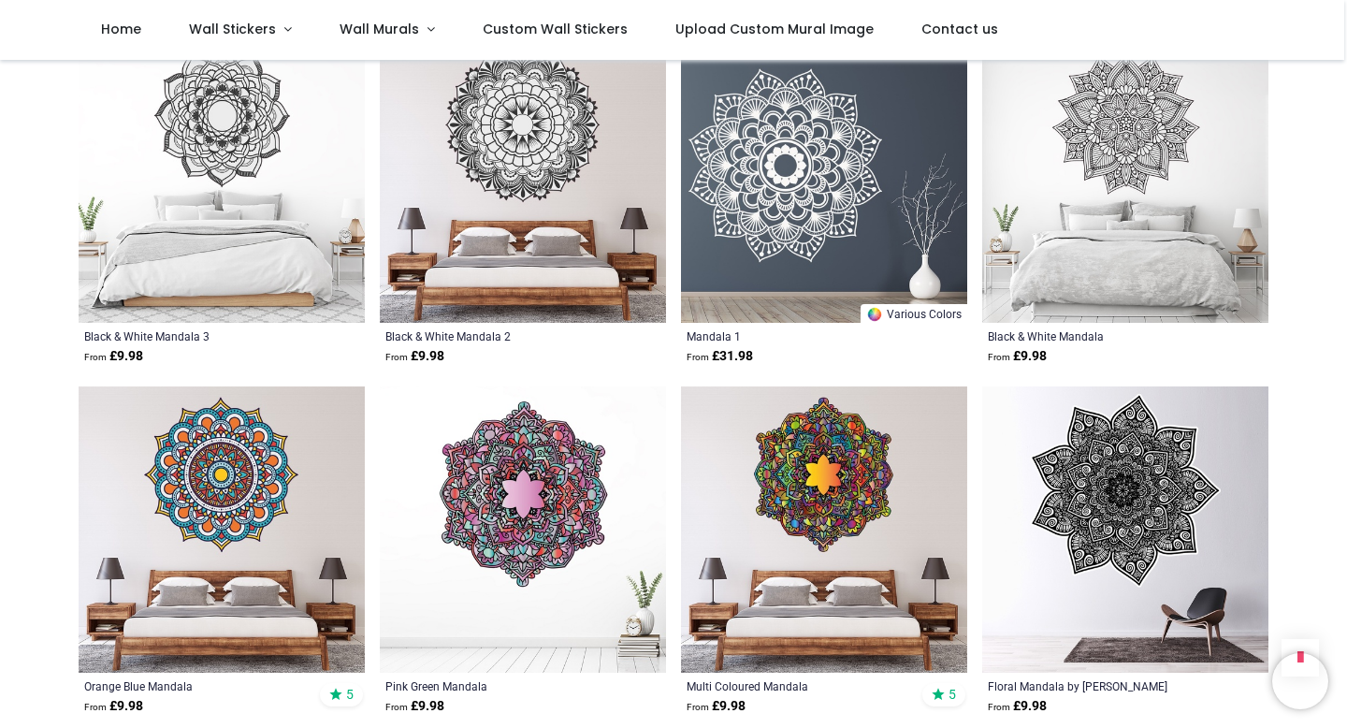
scroll to position [1796, 0]
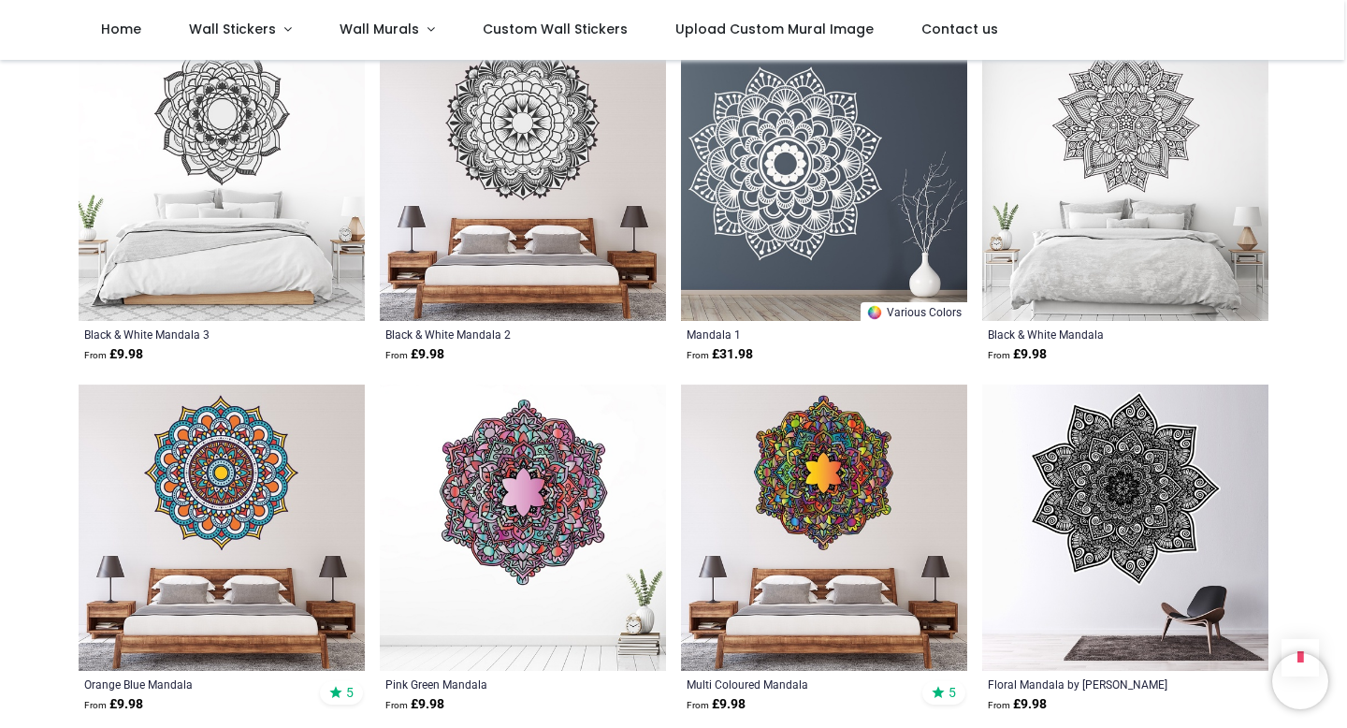
click at [800, 471] on img at bounding box center [824, 527] width 286 height 286
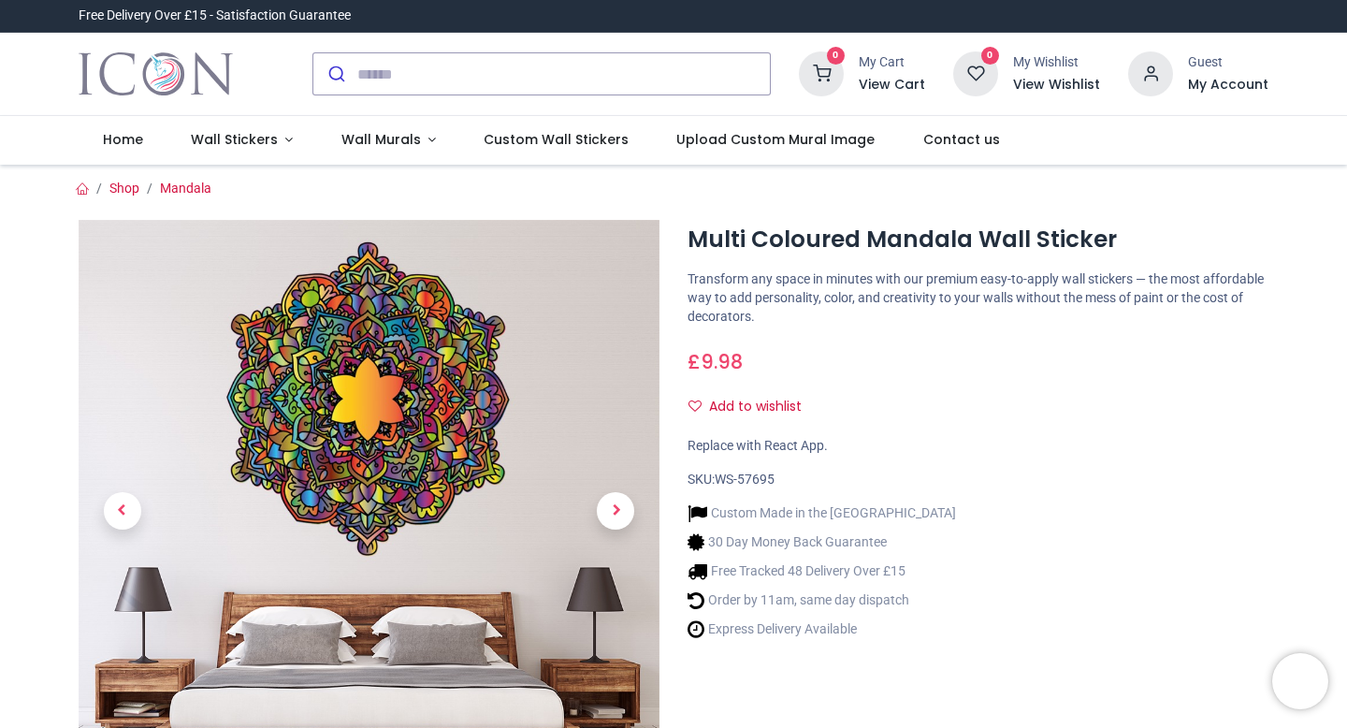
click at [383, 404] on img at bounding box center [369, 510] width 581 height 581
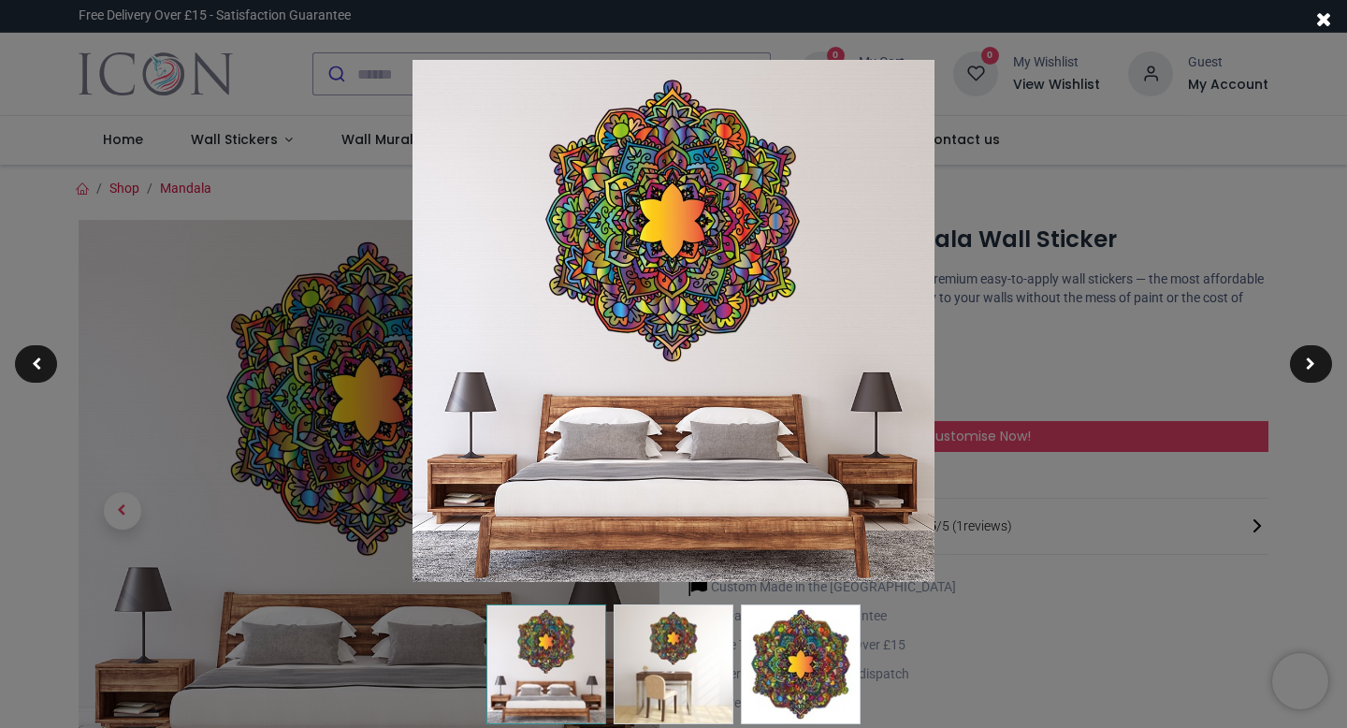
click at [1319, 12] on span at bounding box center [1324, 19] width 16 height 20
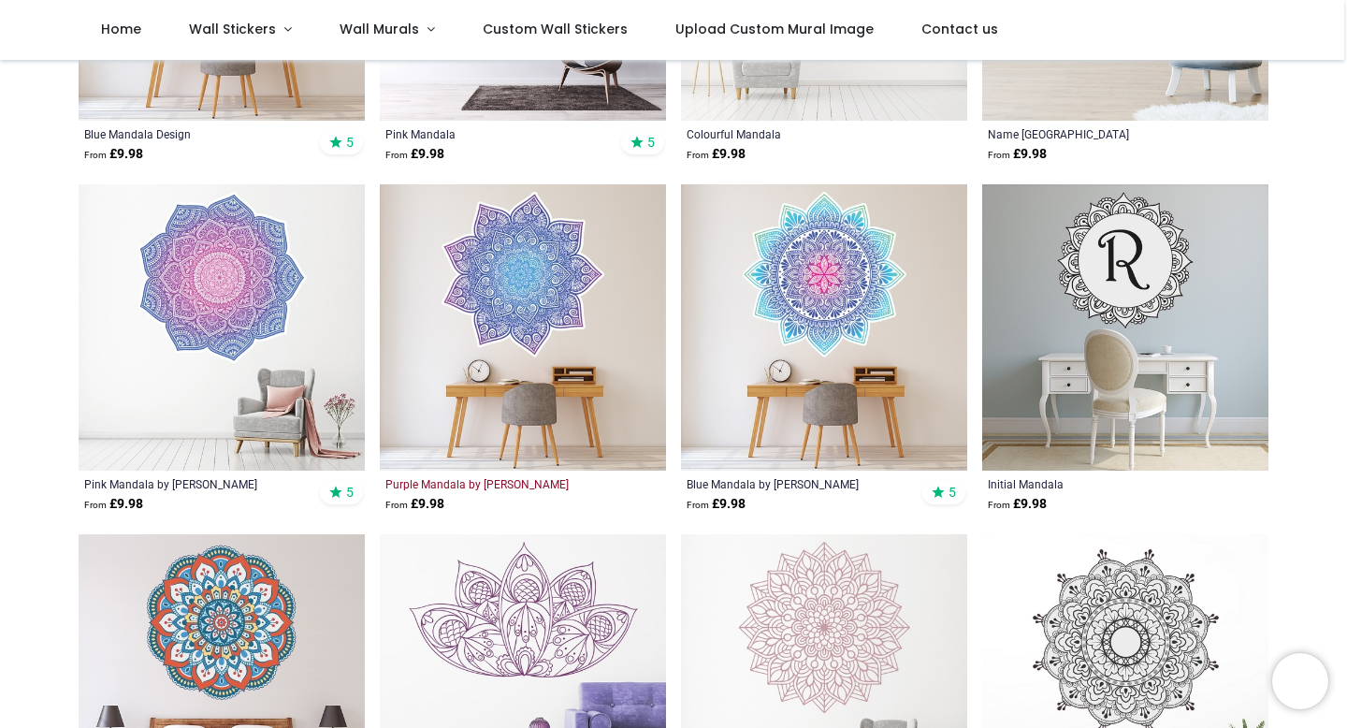
scroll to position [613, 0]
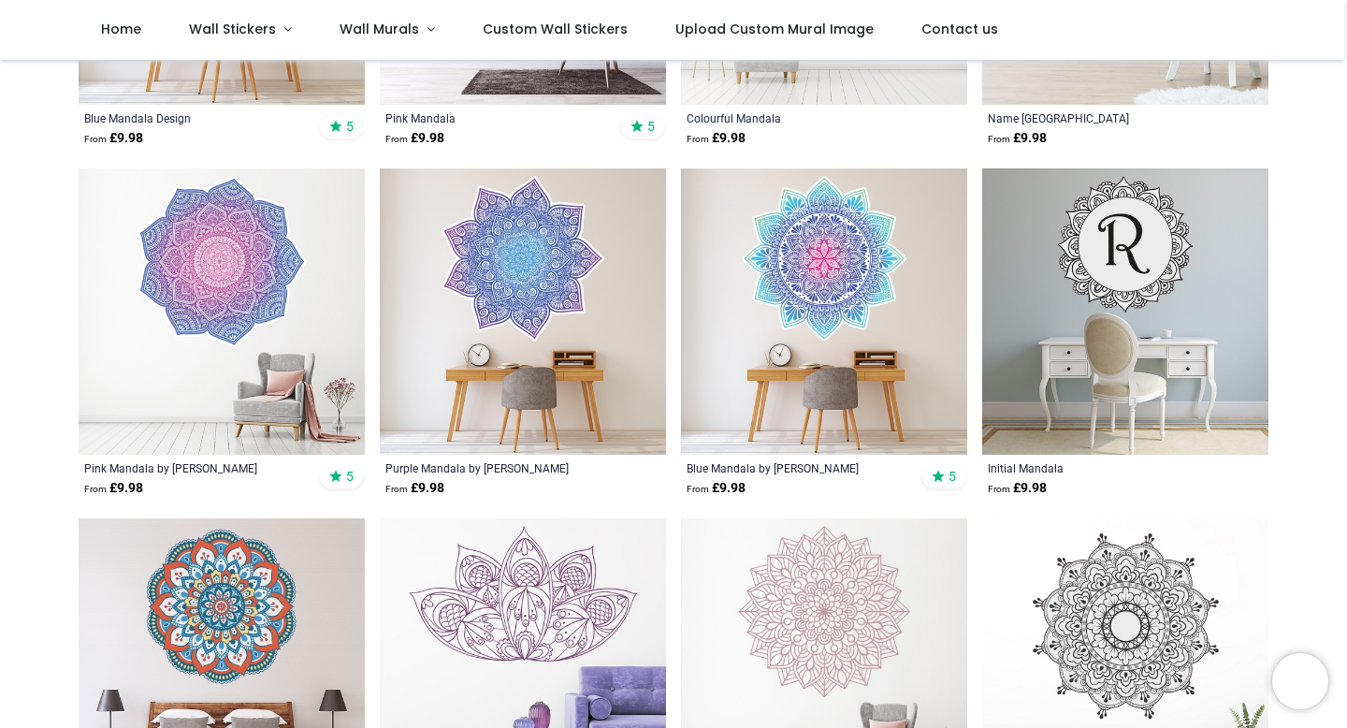
click at [266, 275] on img at bounding box center [222, 311] width 286 height 286
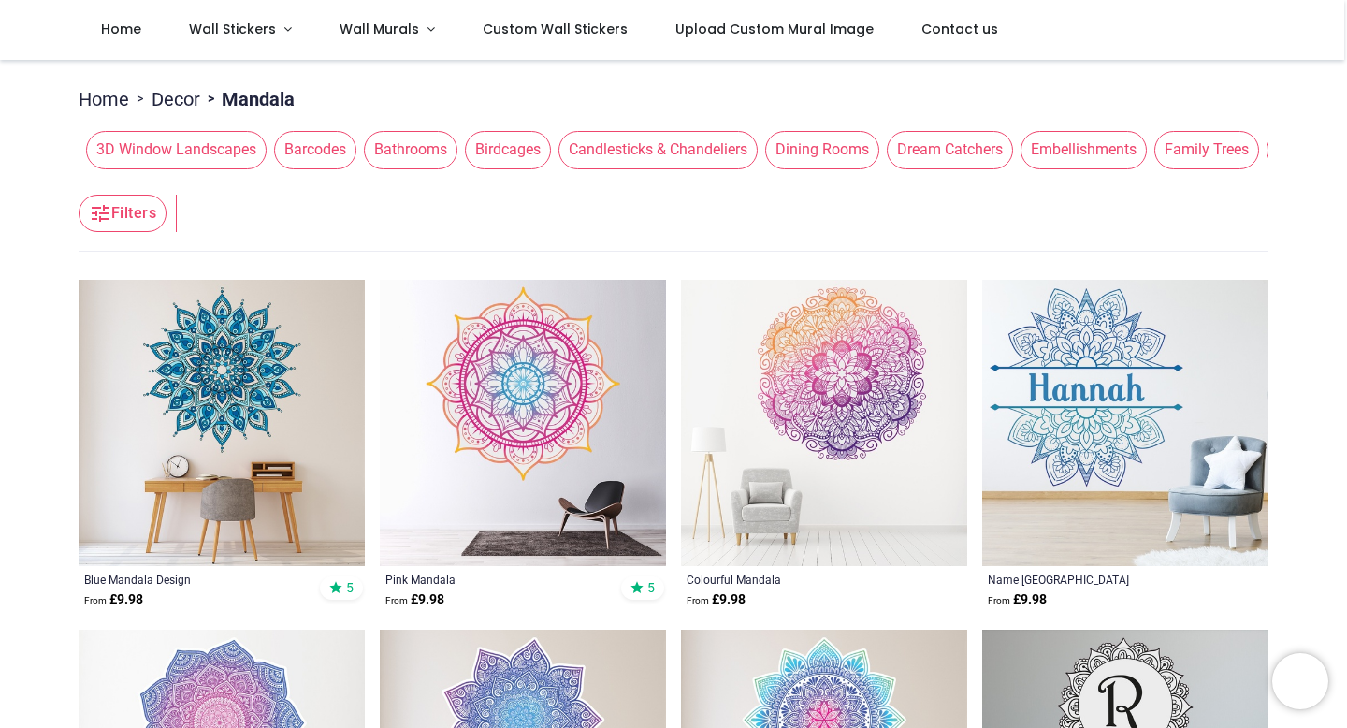
scroll to position [148, 0]
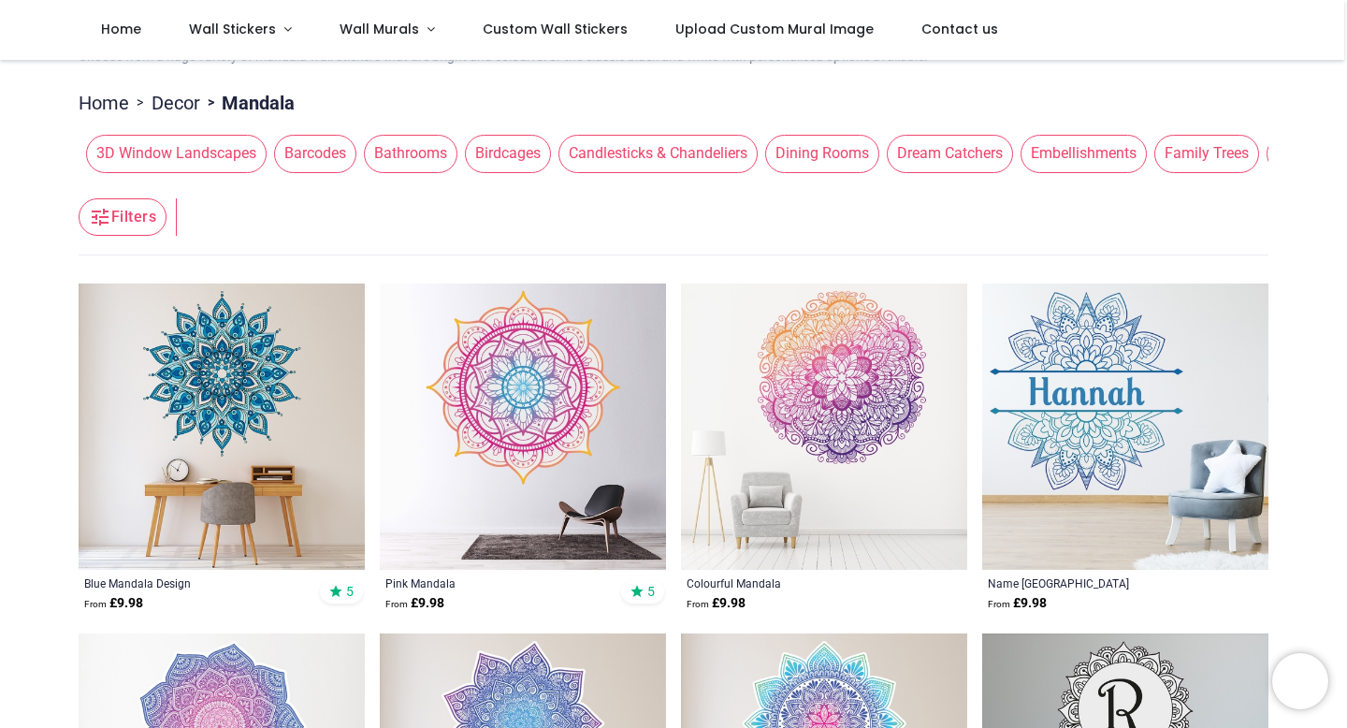
click at [859, 384] on img at bounding box center [824, 426] width 286 height 286
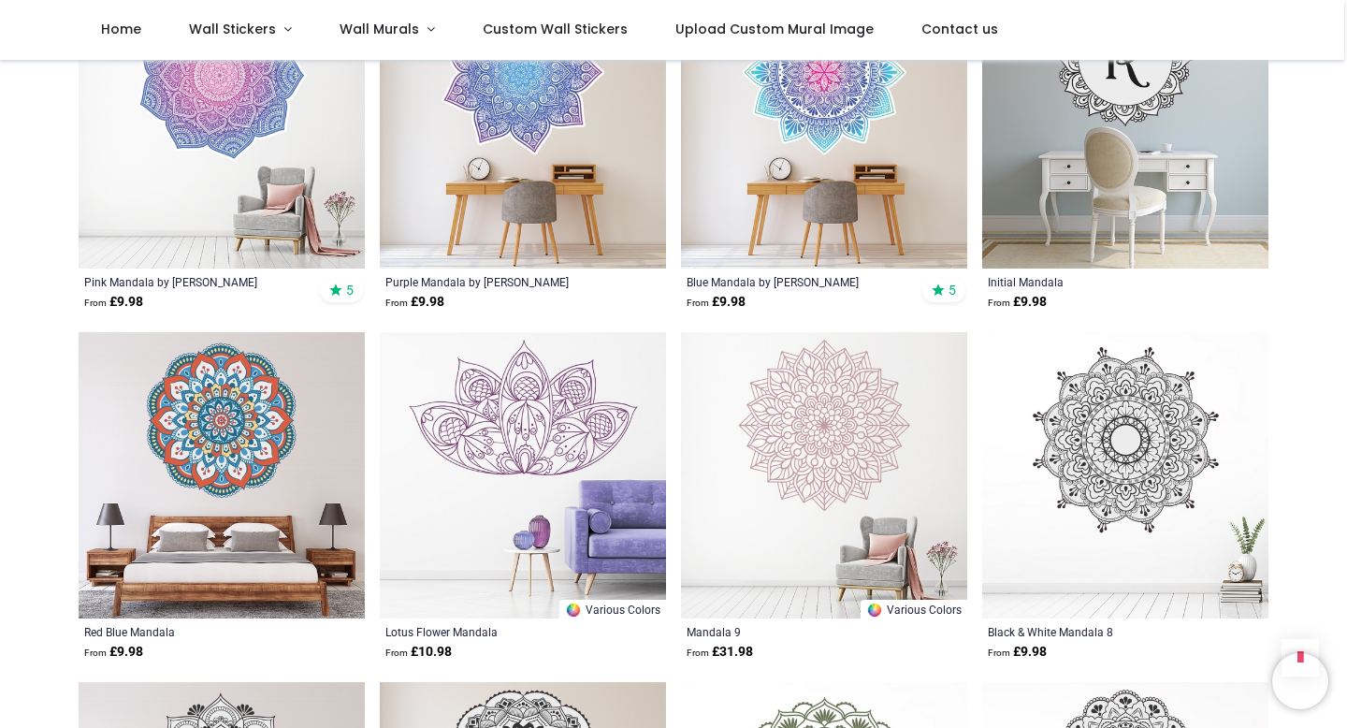
scroll to position [816, 0]
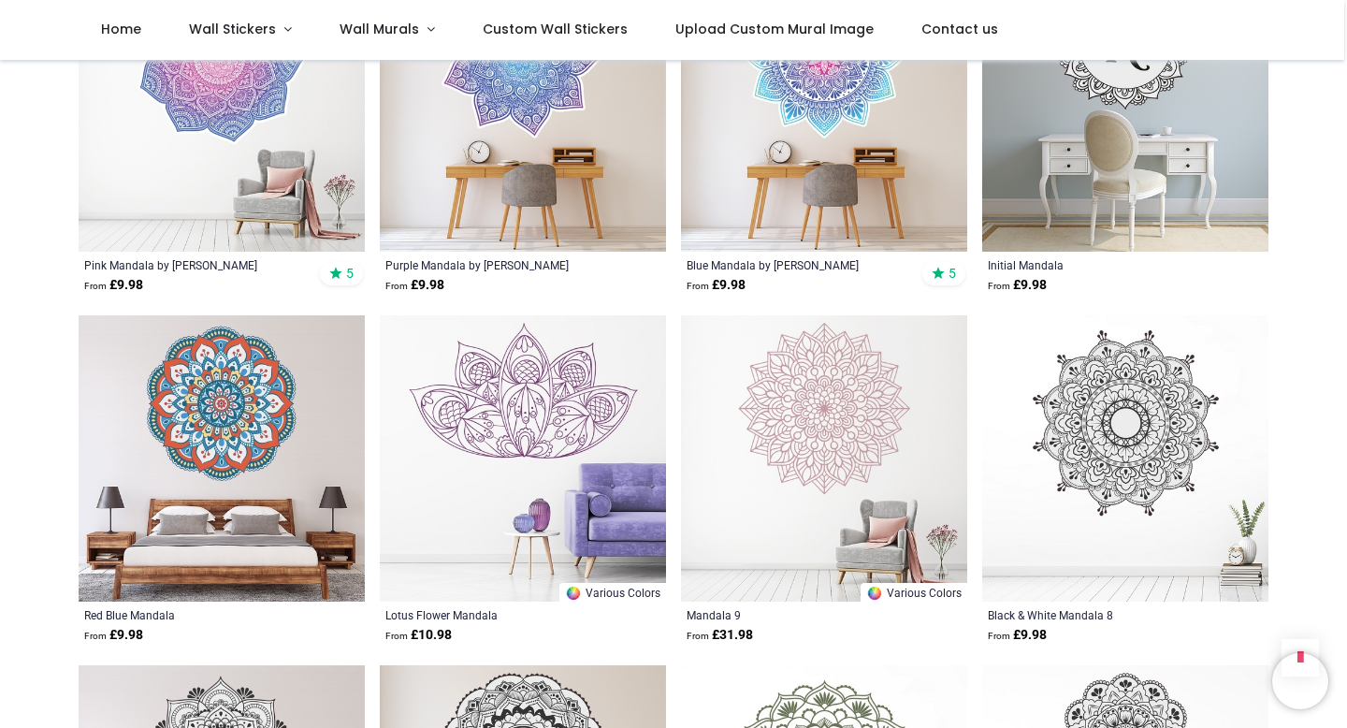
click at [834, 406] on img at bounding box center [824, 458] width 286 height 286
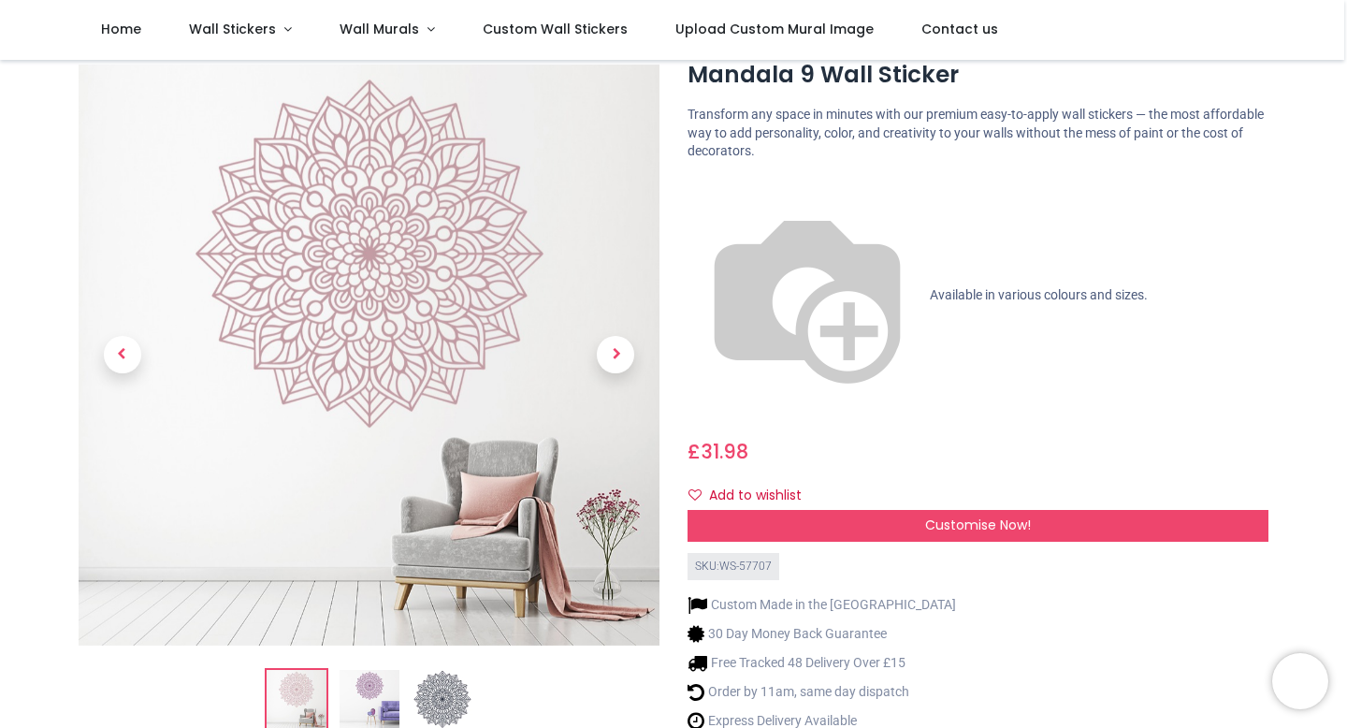
scroll to position [65, 0]
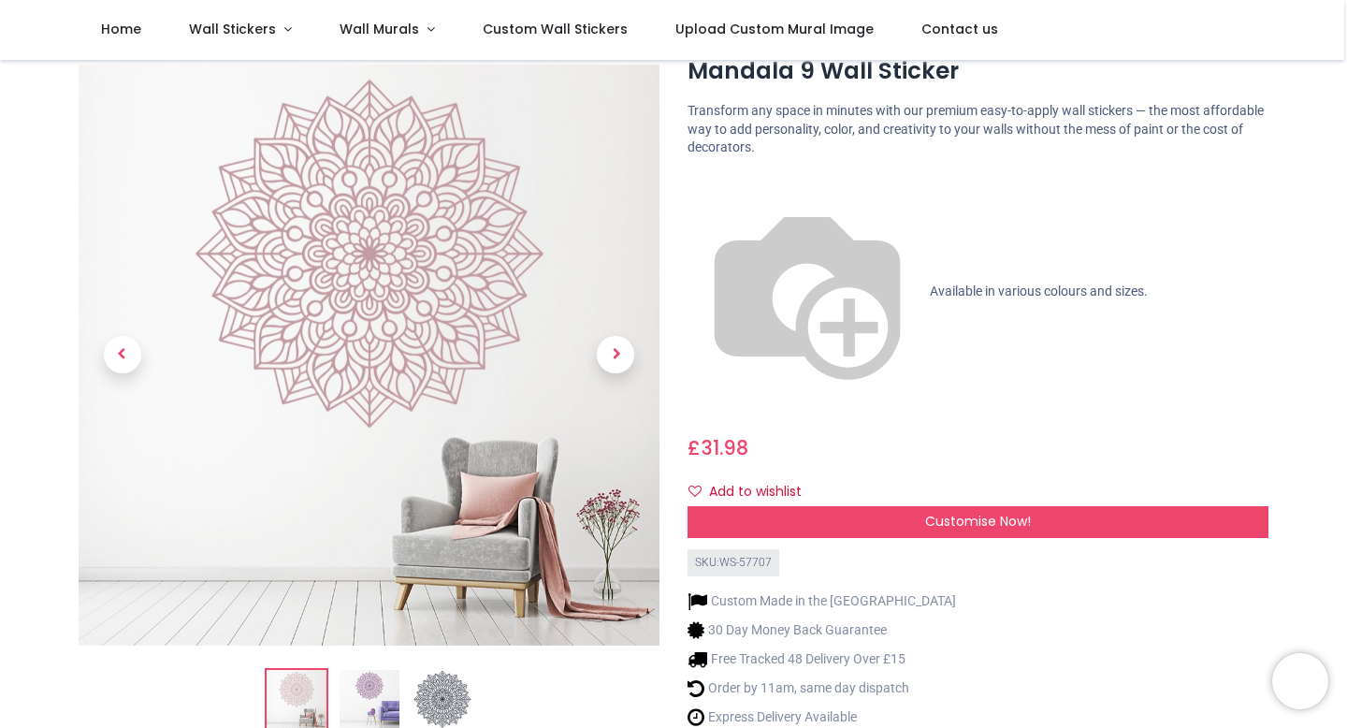
click at [930, 283] on span "Available in various colours and sizes." at bounding box center [1039, 290] width 218 height 15
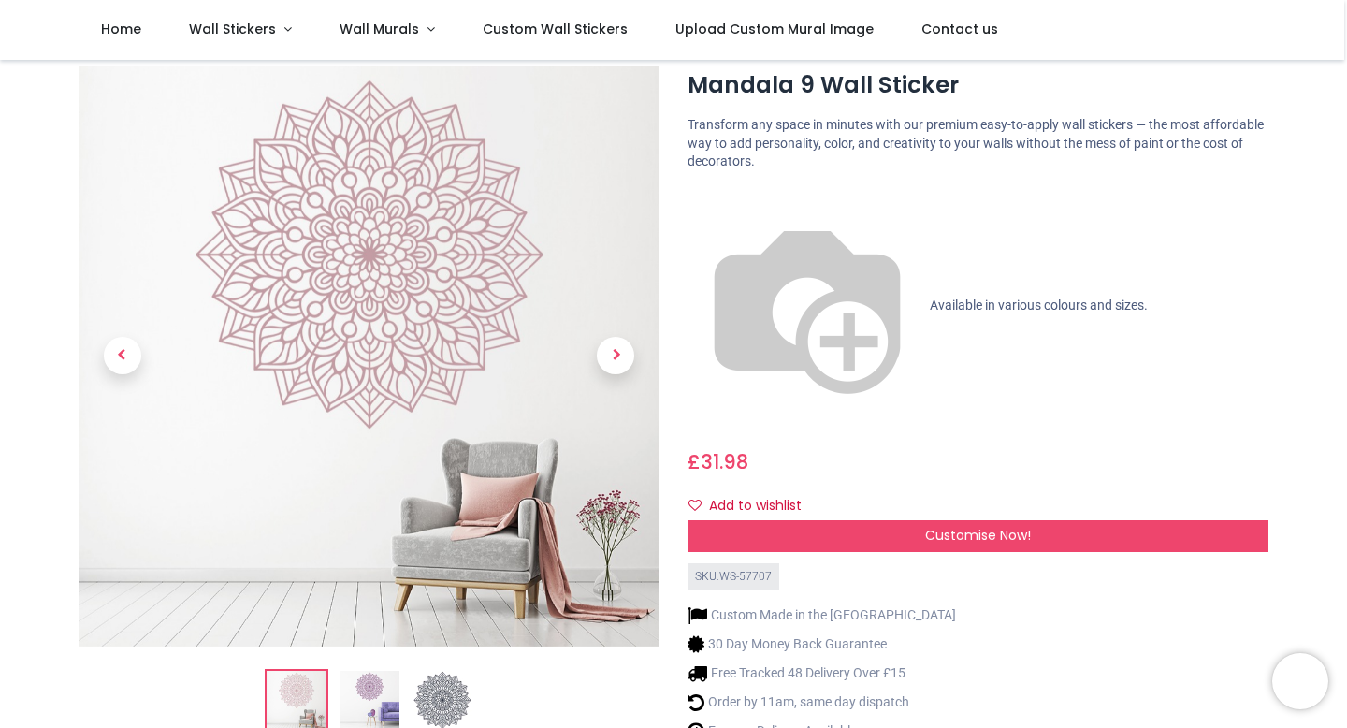
scroll to position [27, 0]
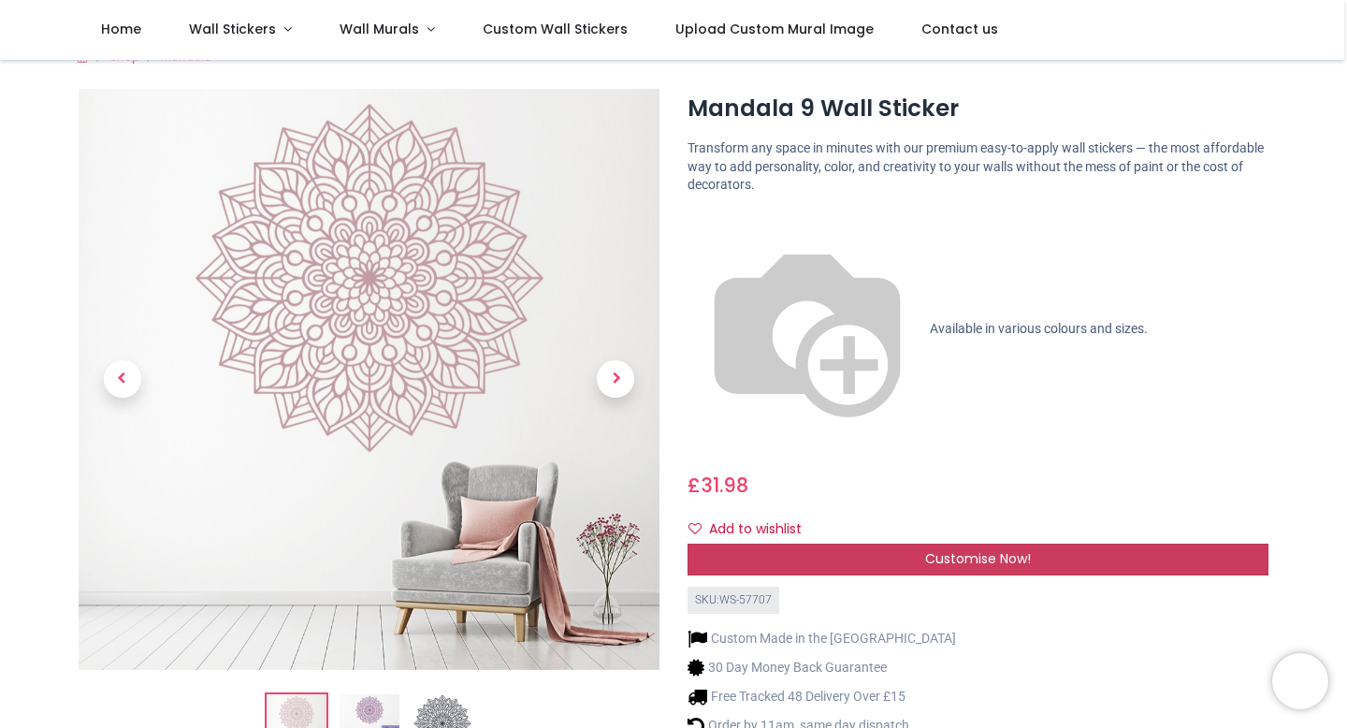
click at [932, 549] on span "Customise Now!" at bounding box center [978, 558] width 106 height 19
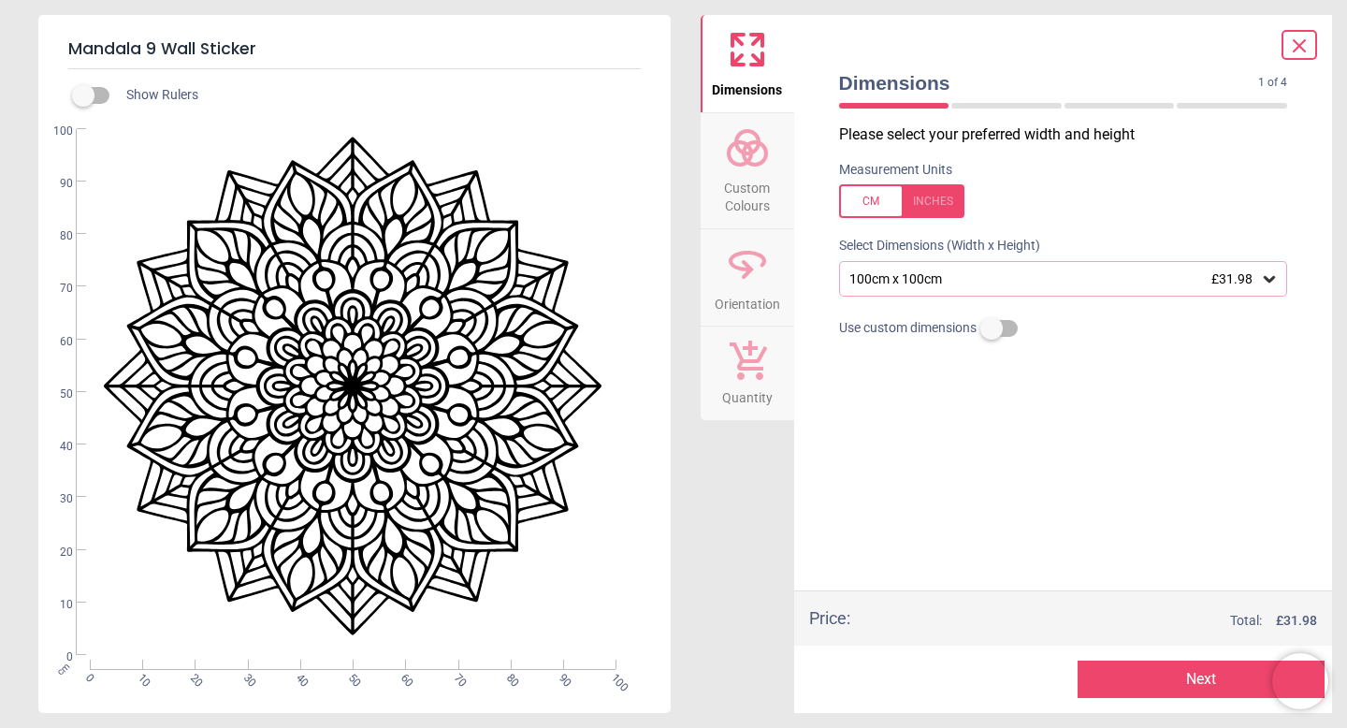
click at [1261, 284] on icon at bounding box center [1269, 278] width 19 height 19
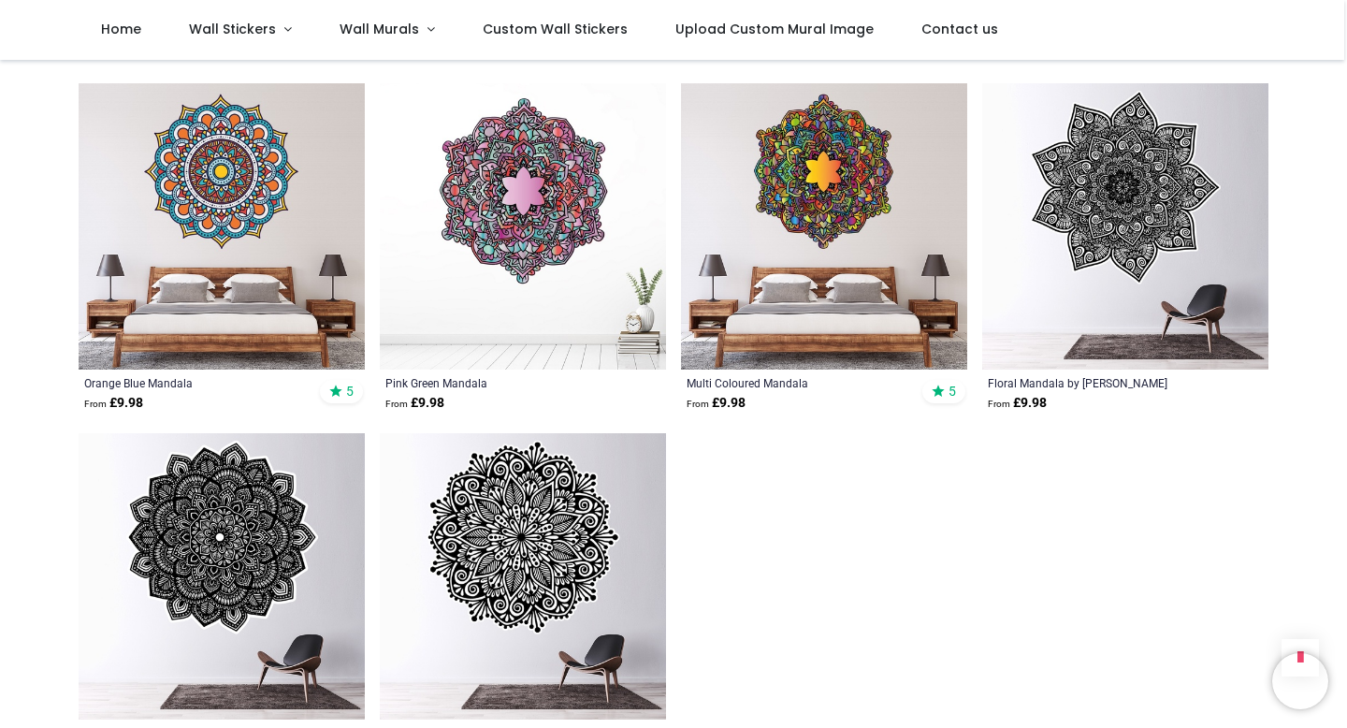
scroll to position [2100, 0]
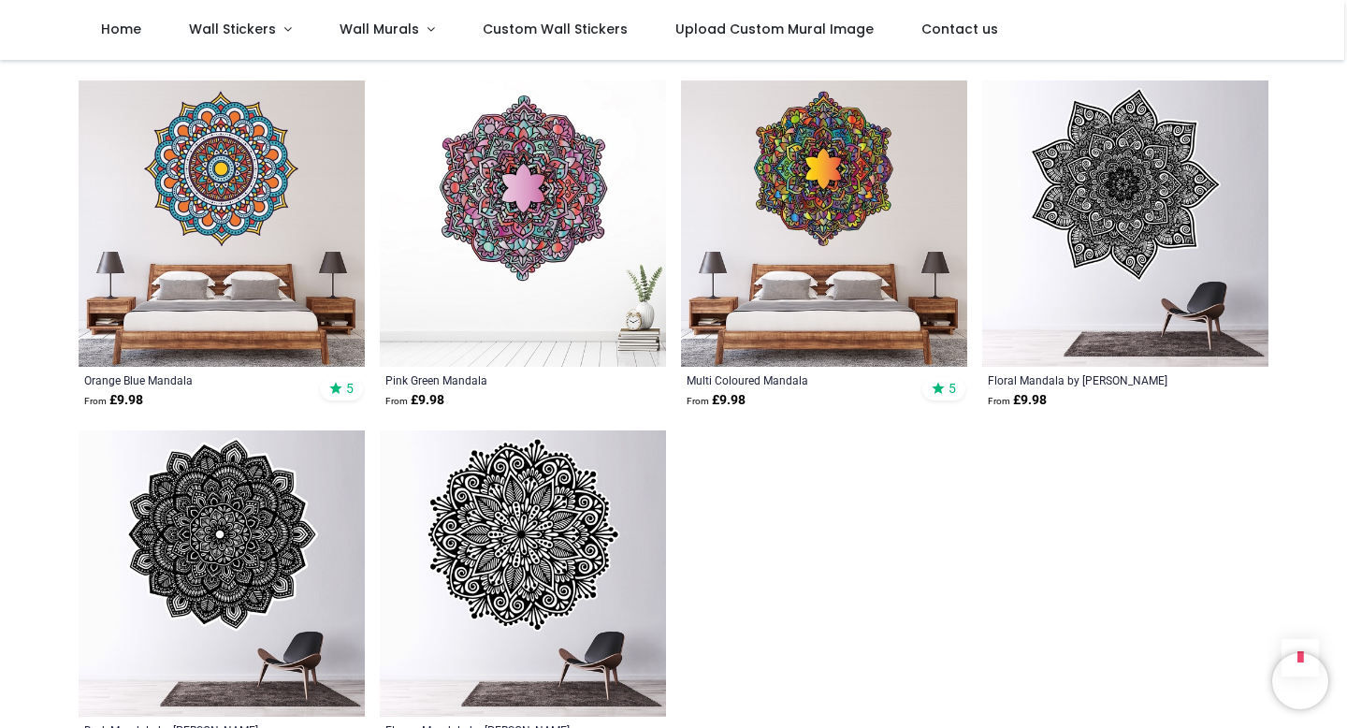
click at [836, 177] on img at bounding box center [824, 223] width 286 height 286
